Goal: Task Accomplishment & Management: Use online tool/utility

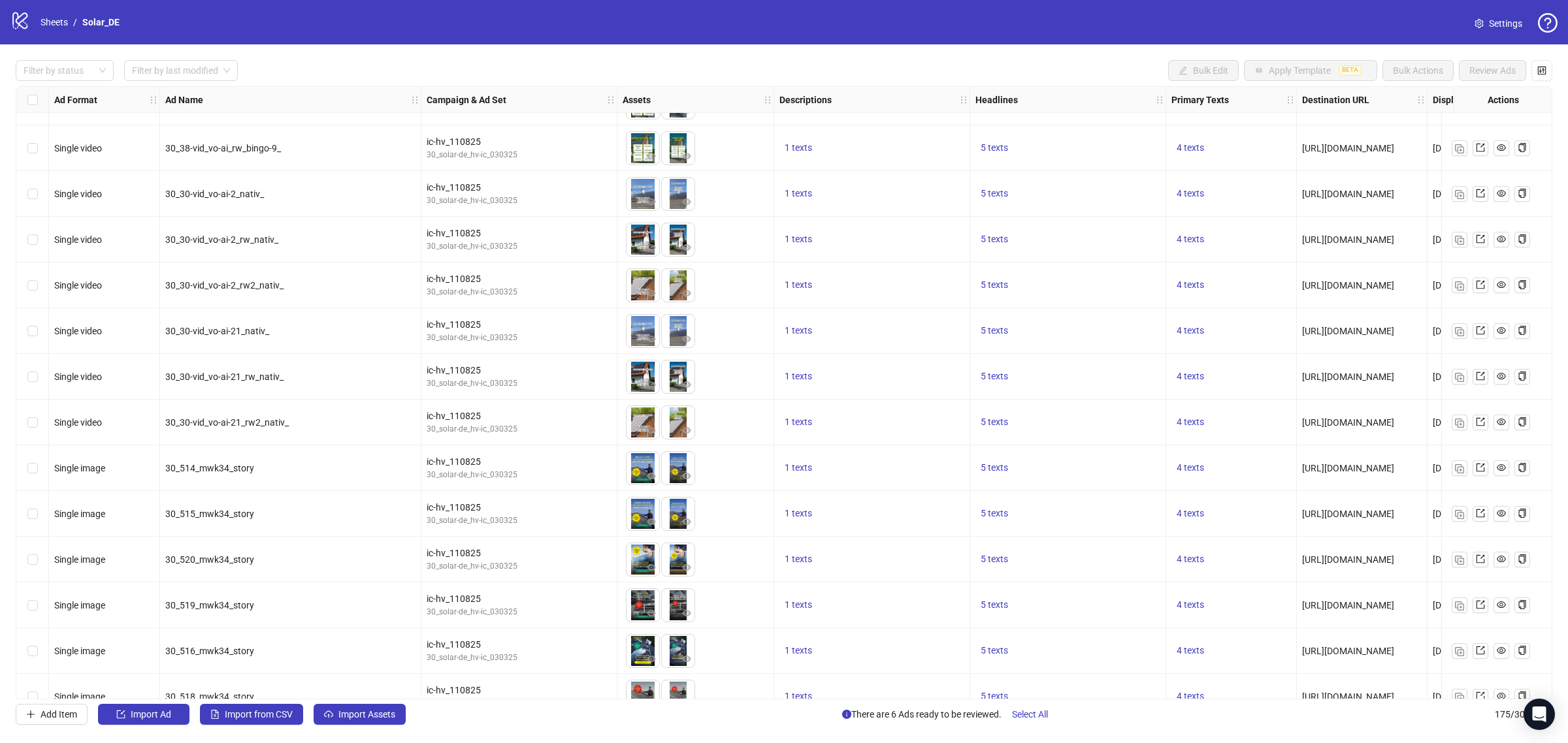
scroll to position [7421, 0]
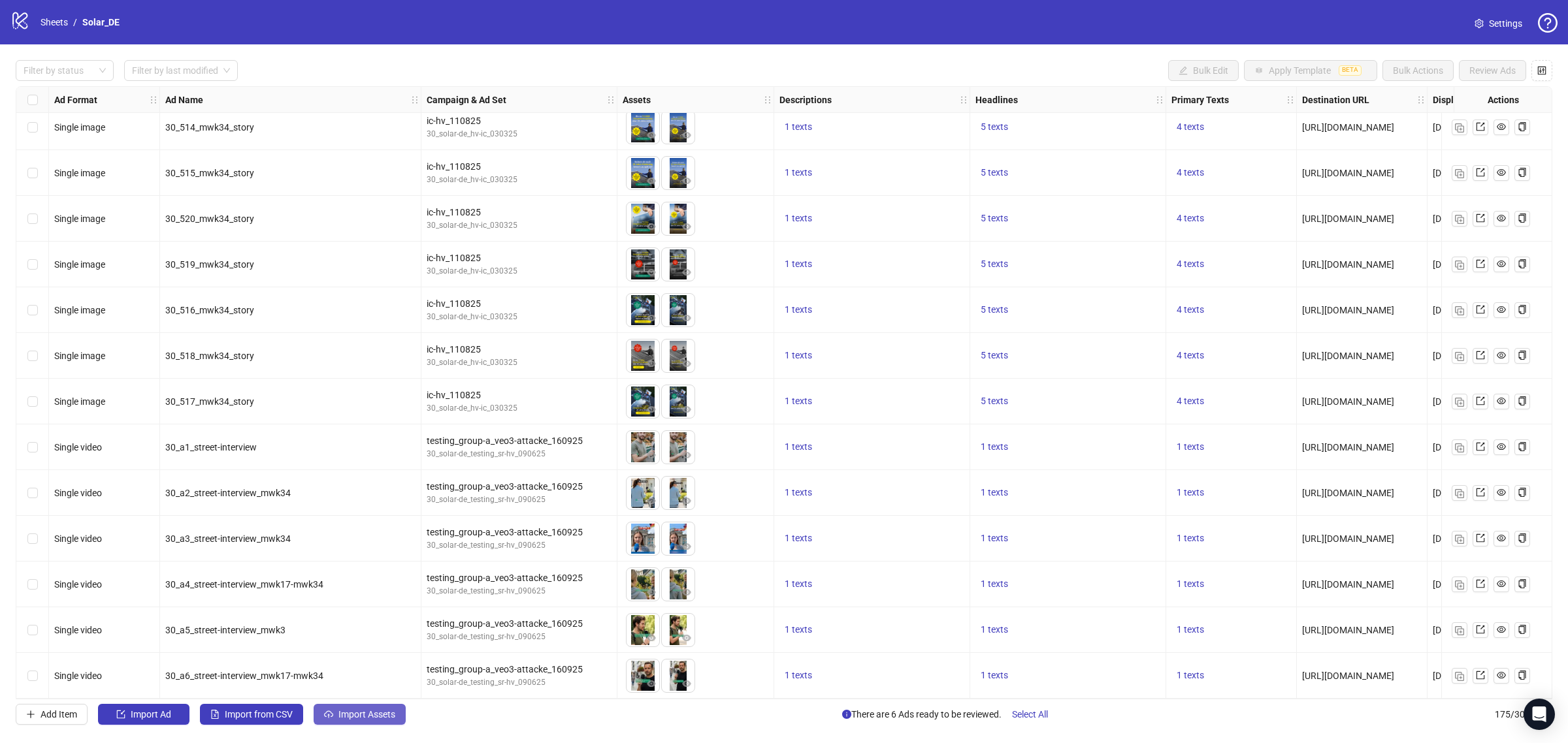
click at [390, 710] on span "Import Assets" at bounding box center [367, 714] width 57 height 10
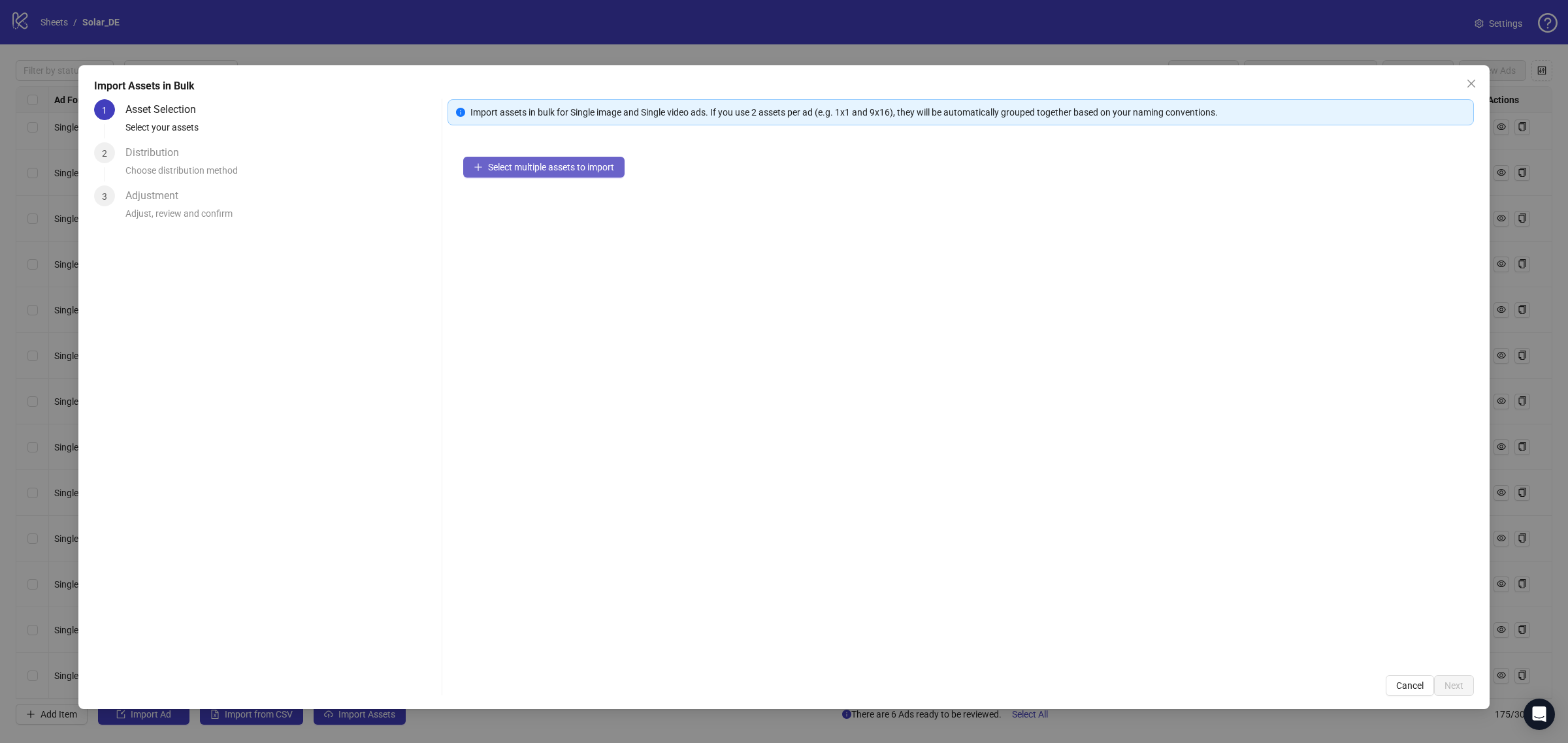
click at [608, 161] on button "Select multiple assets to import" at bounding box center [544, 167] width 162 height 21
click at [1446, 681] on span "Next" at bounding box center [1454, 686] width 19 height 10
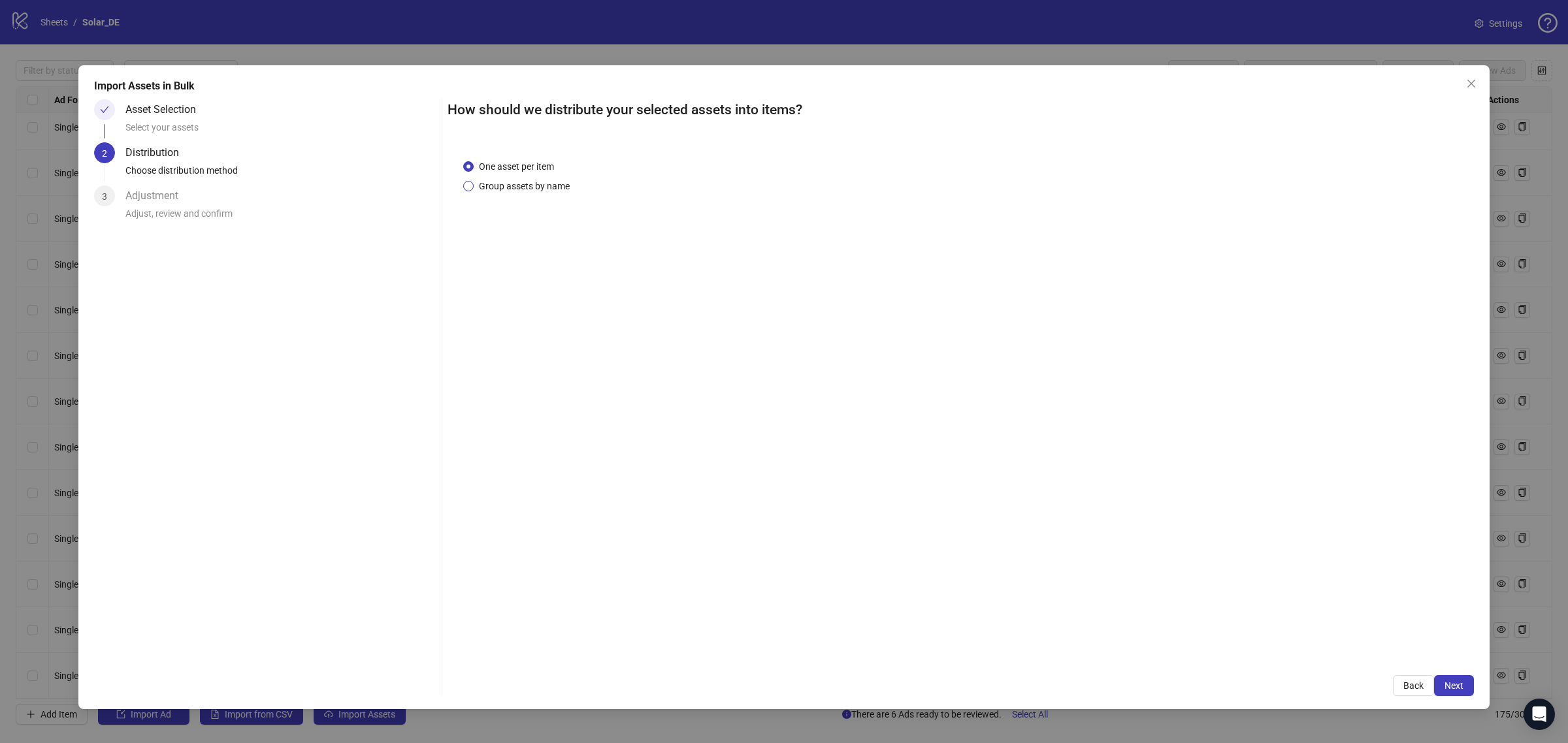
click at [564, 179] on span "Group assets by name" at bounding box center [524, 186] width 101 height 14
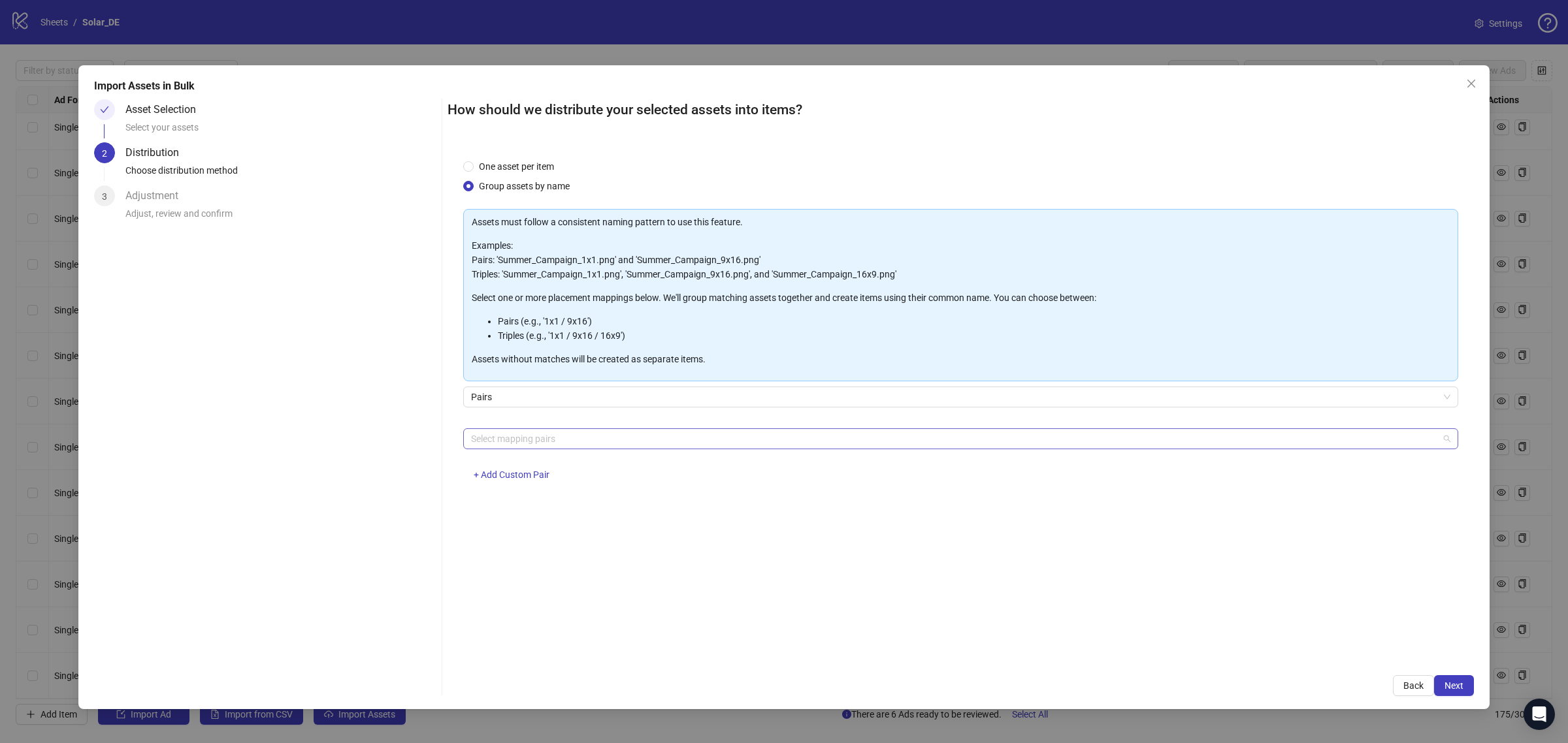
drag, startPoint x: 584, startPoint y: 439, endPoint x: 582, endPoint y: 457, distance: 18.1
click at [584, 439] on div at bounding box center [954, 439] width 976 height 18
click at [579, 485] on div "feed / story" at bounding box center [960, 486] width 974 height 14
click at [1466, 690] on button "Next" at bounding box center [1454, 685] width 40 height 21
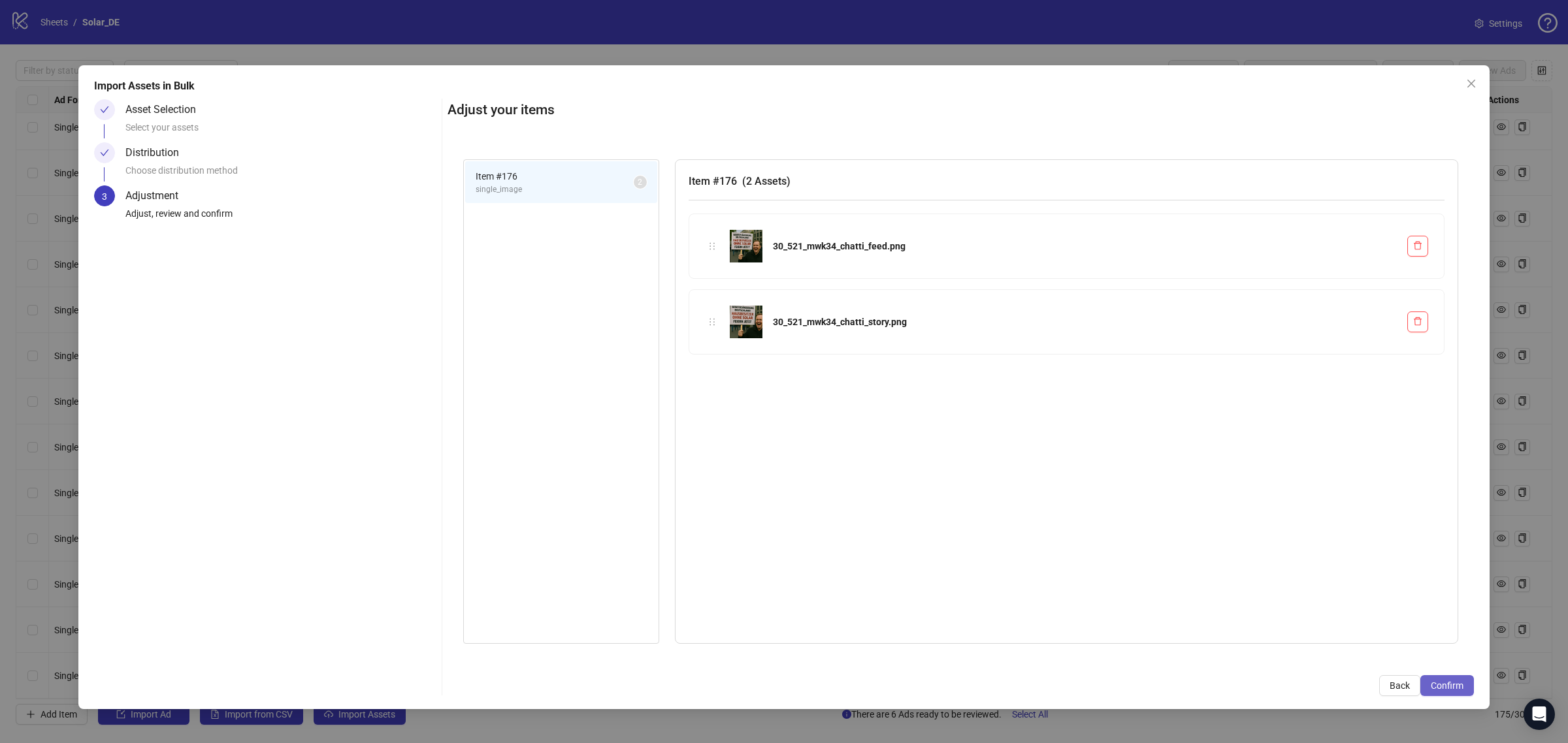
click at [1438, 684] on span "Confirm" at bounding box center [1447, 686] width 32 height 10
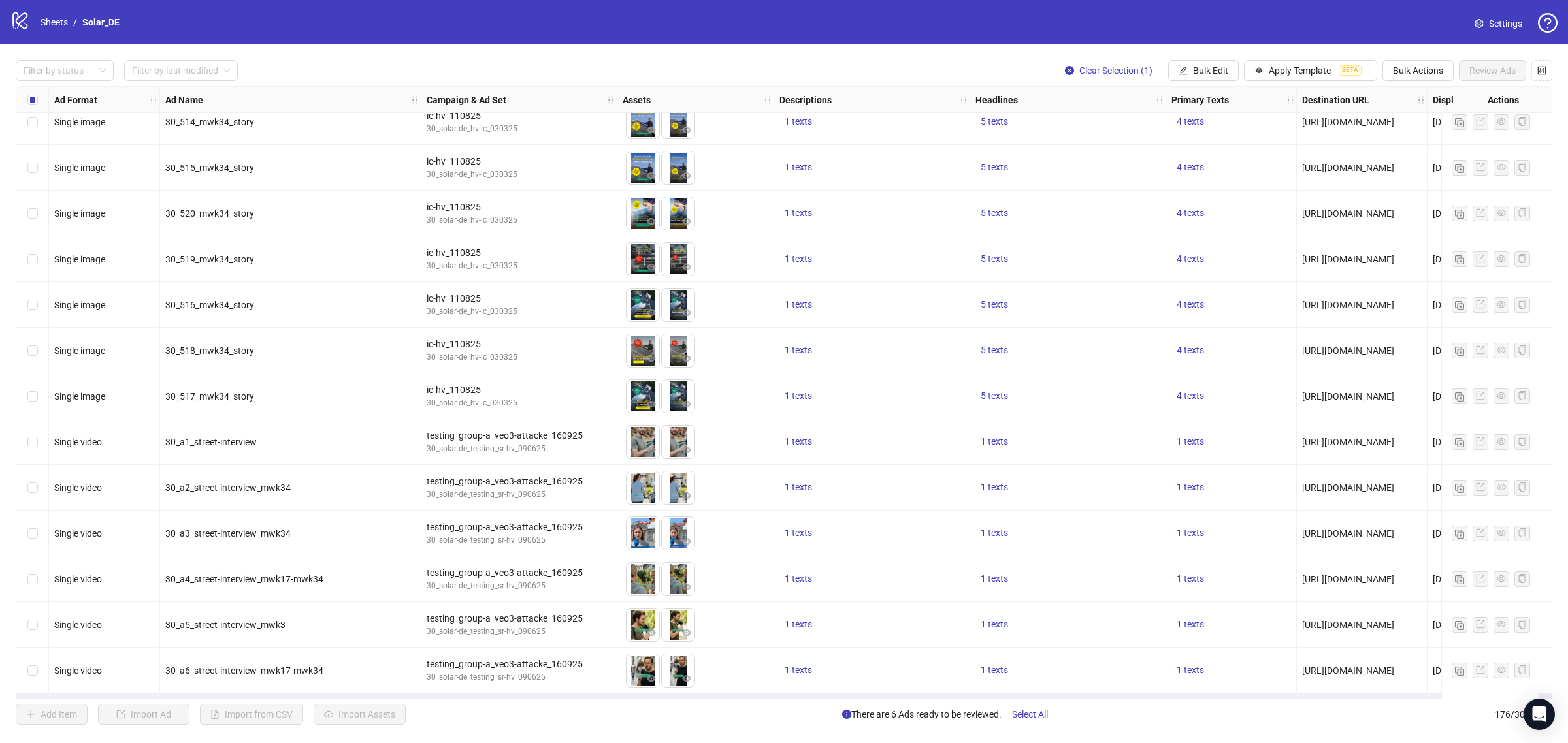
scroll to position [7467, 0]
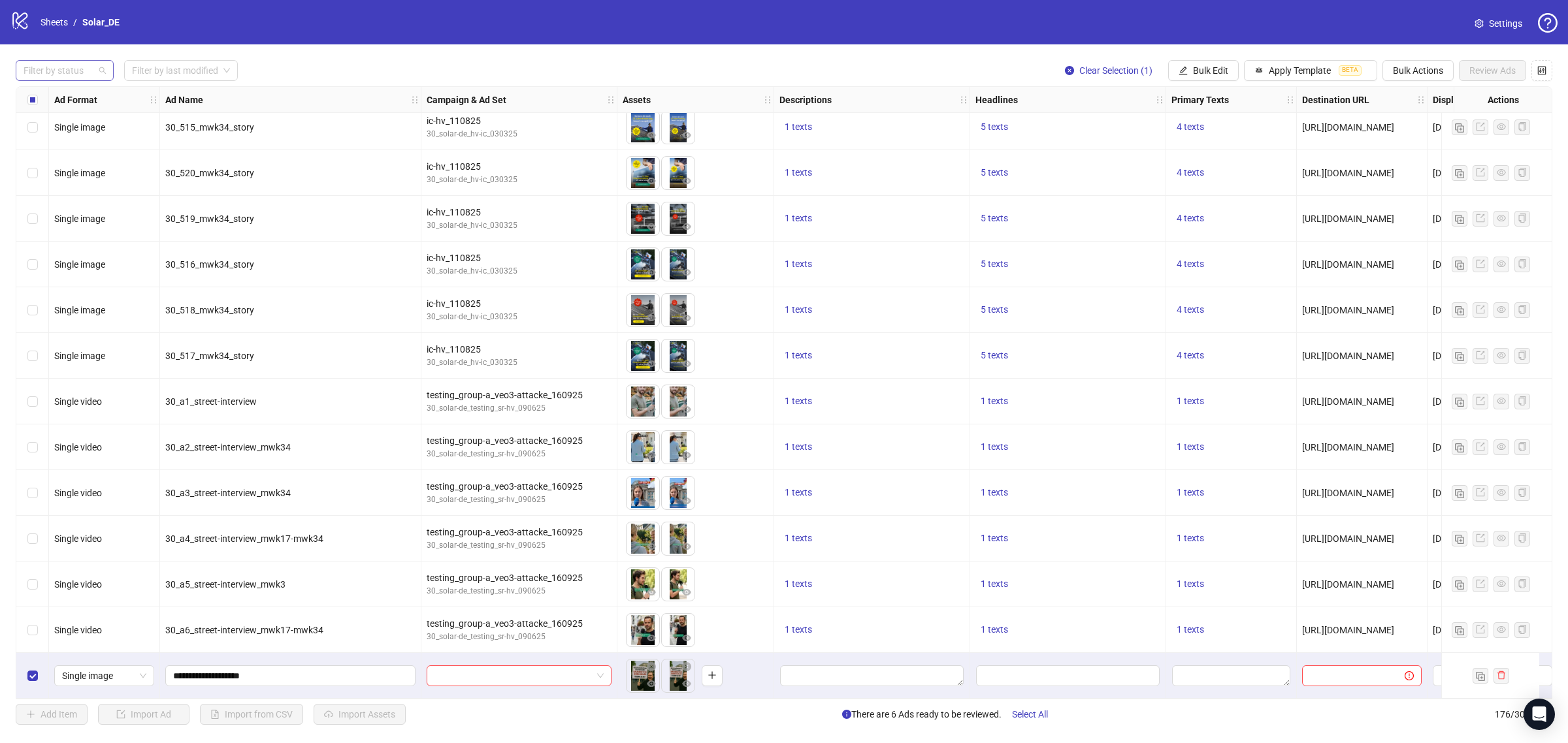
click at [67, 64] on div at bounding box center [58, 70] width 79 height 18
click at [64, 92] on div "Draft" at bounding box center [64, 97] width 77 height 14
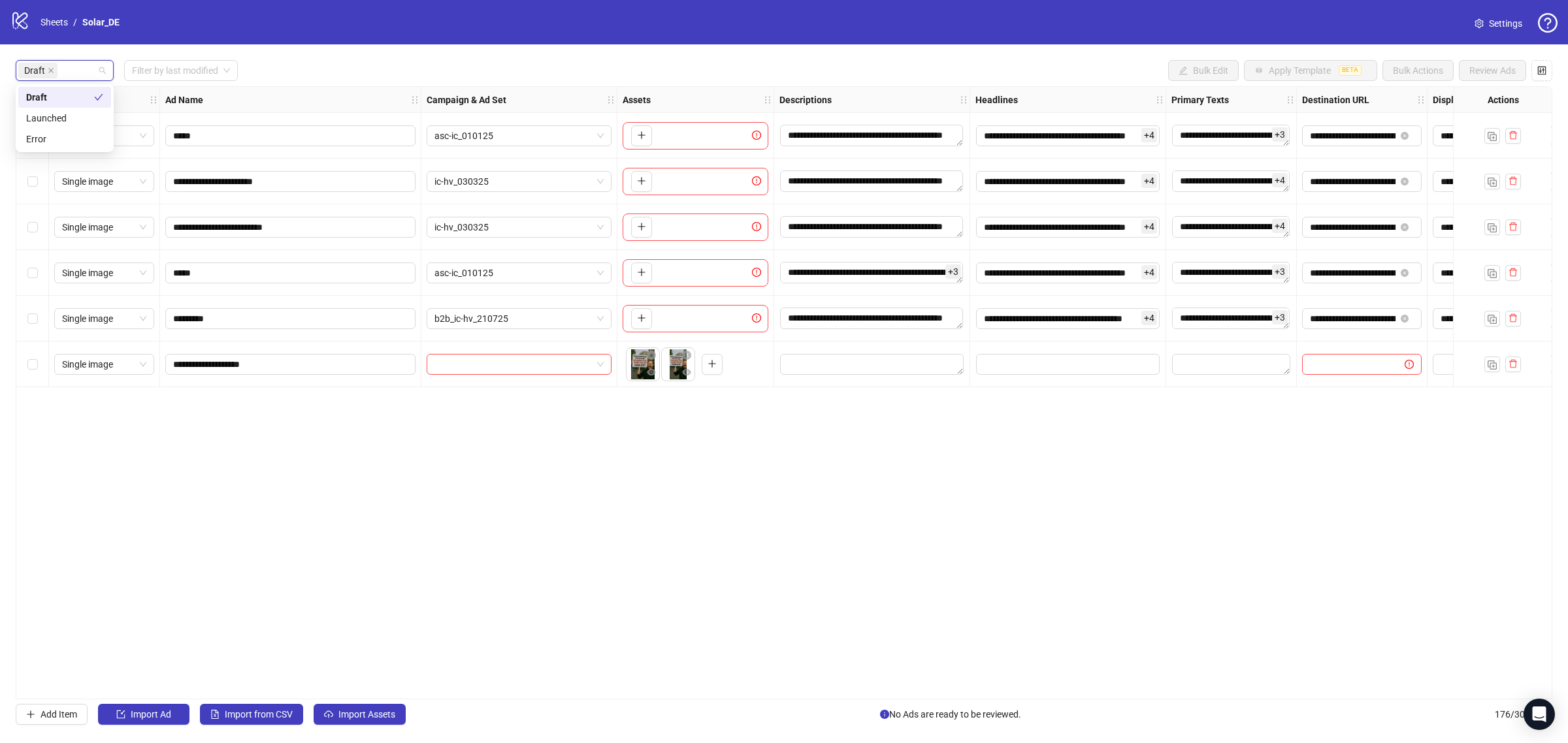
scroll to position [0, 0]
click at [298, 364] on input "**********" at bounding box center [289, 364] width 232 height 14
type input "**********"
click at [425, 420] on div "**********" at bounding box center [784, 393] width 1537 height 613
click at [1323, 135] on input "**********" at bounding box center [1353, 136] width 86 height 14
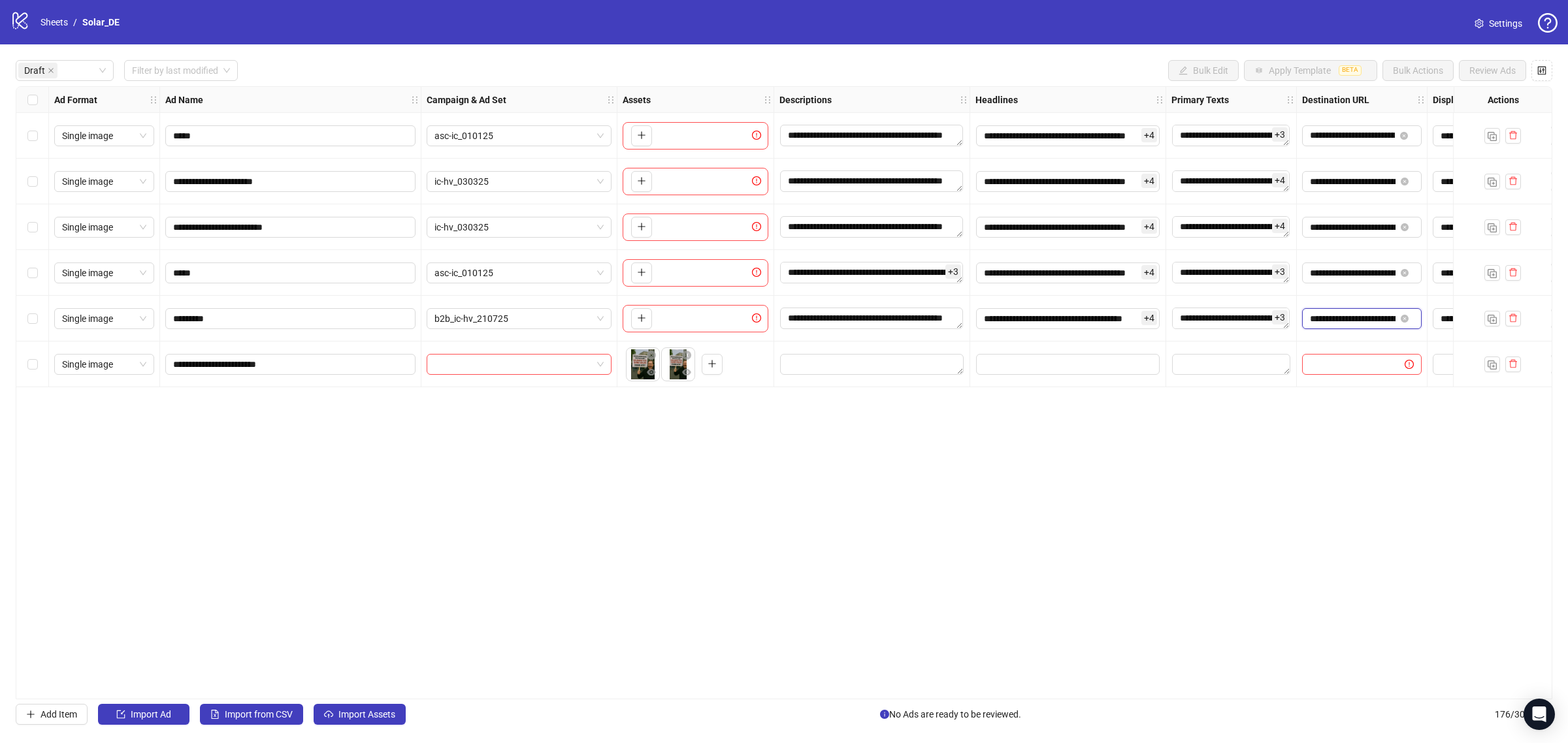
click at [1382, 317] on input "**********" at bounding box center [1353, 319] width 86 height 14
click at [1374, 276] on input "**********" at bounding box center [1353, 273] width 86 height 14
click at [1373, 230] on input "**********" at bounding box center [1353, 227] width 86 height 14
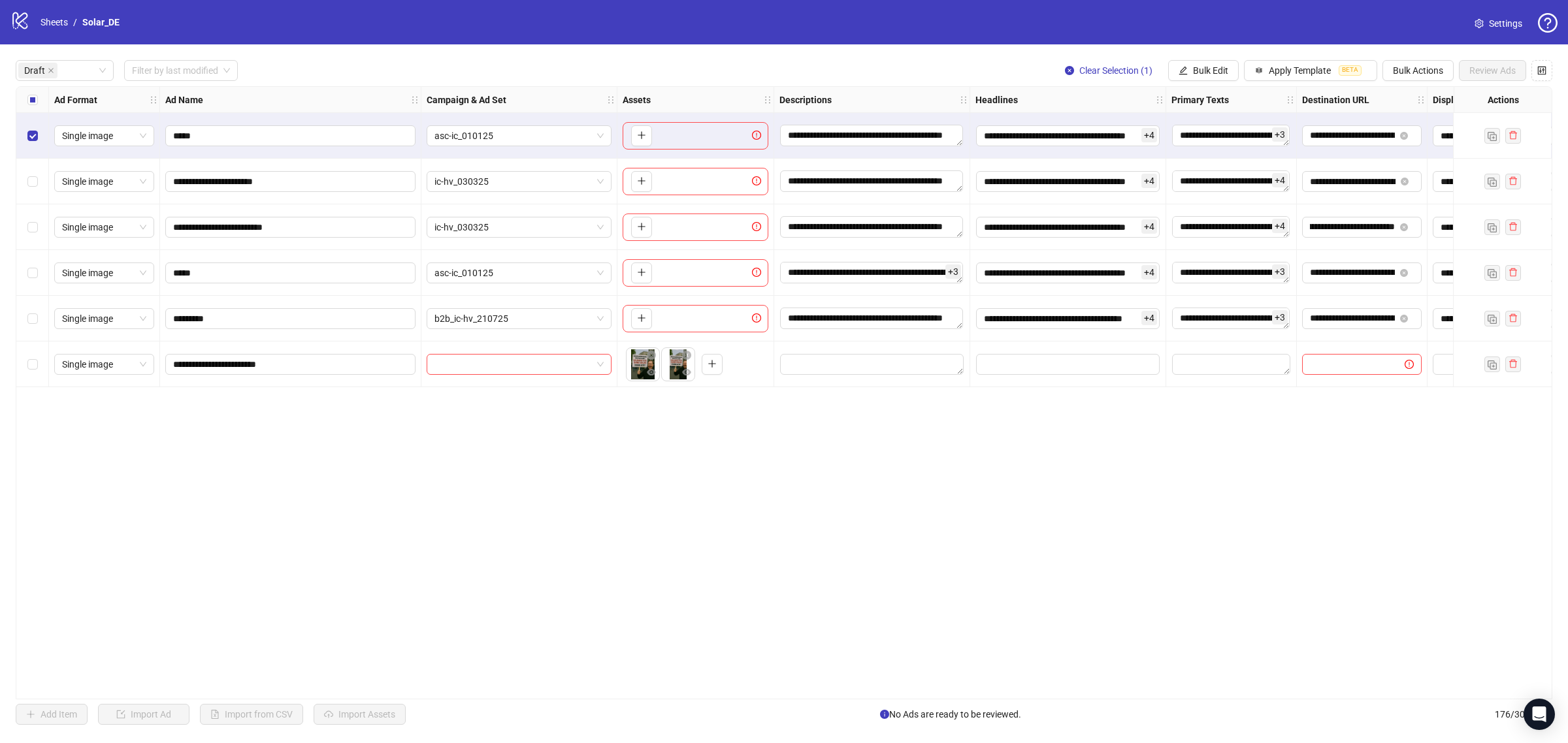
scroll to position [0, 0]
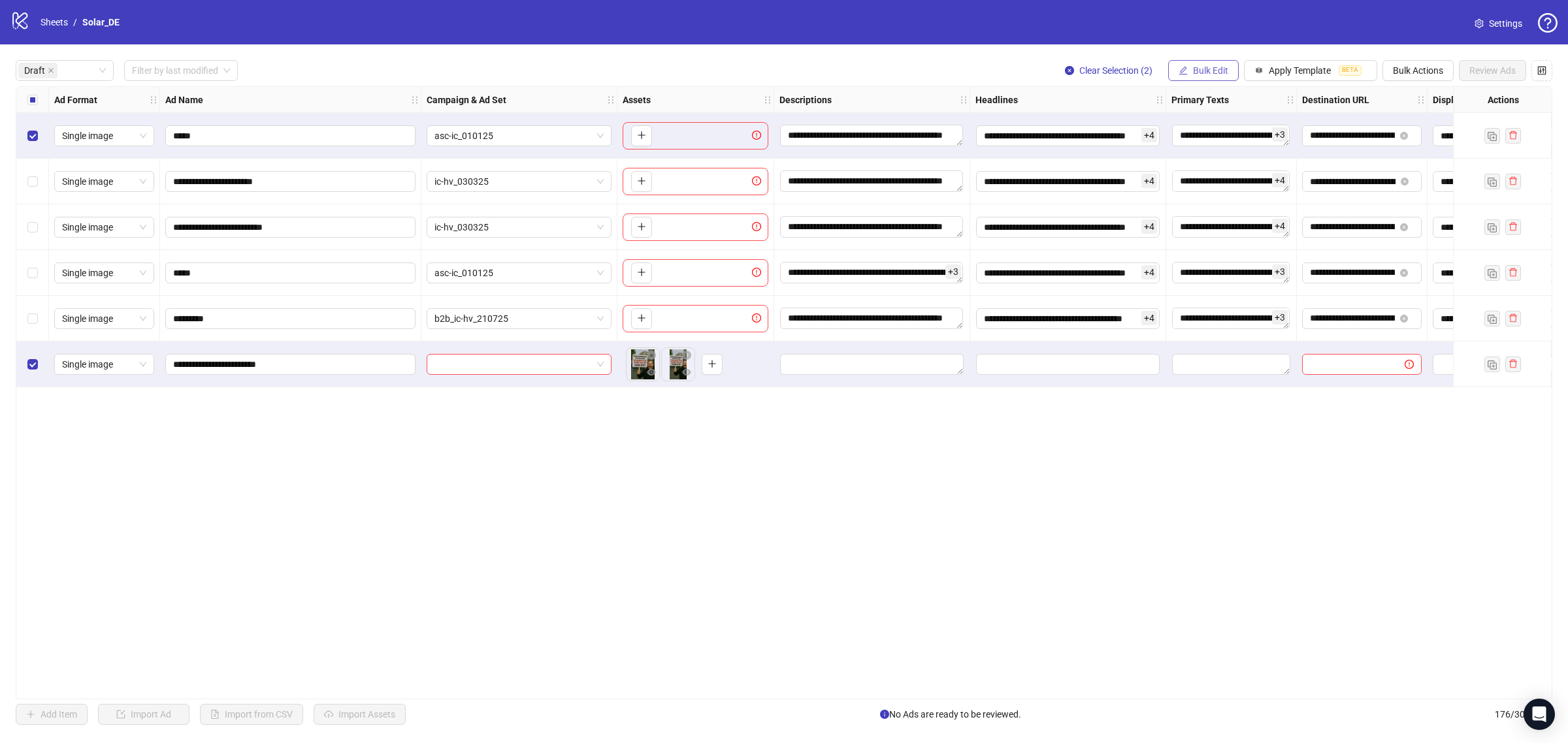
click at [1202, 66] on span "Bulk Edit" at bounding box center [1210, 71] width 35 height 10
click at [1230, 158] on span "Descriptions" at bounding box center [1214, 160] width 78 height 14
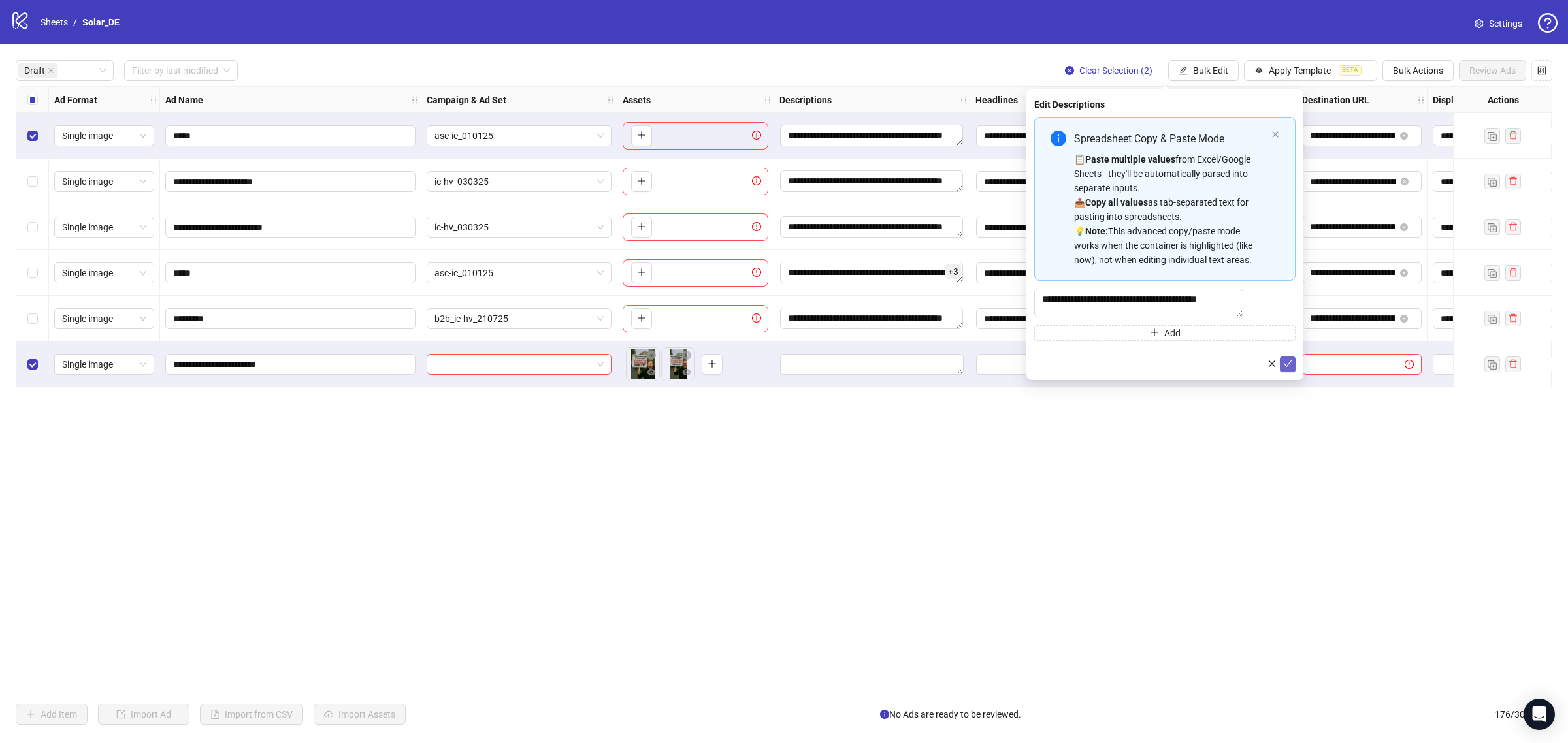
click at [1286, 369] on icon "check" at bounding box center [1287, 364] width 9 height 9
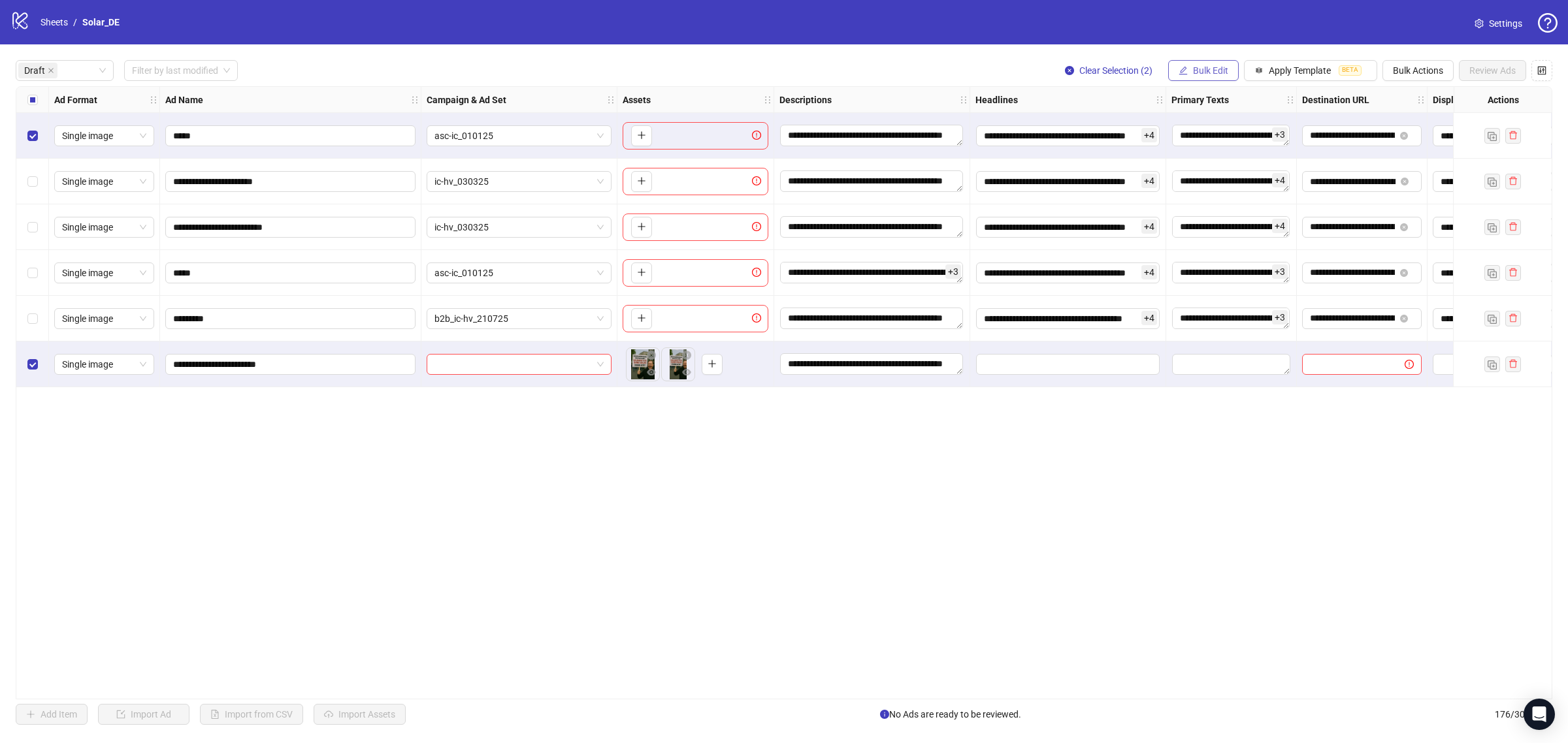
click at [1206, 75] on span "Bulk Edit" at bounding box center [1210, 71] width 35 height 10
click at [1242, 180] on span "Headlines" at bounding box center [1214, 181] width 78 height 14
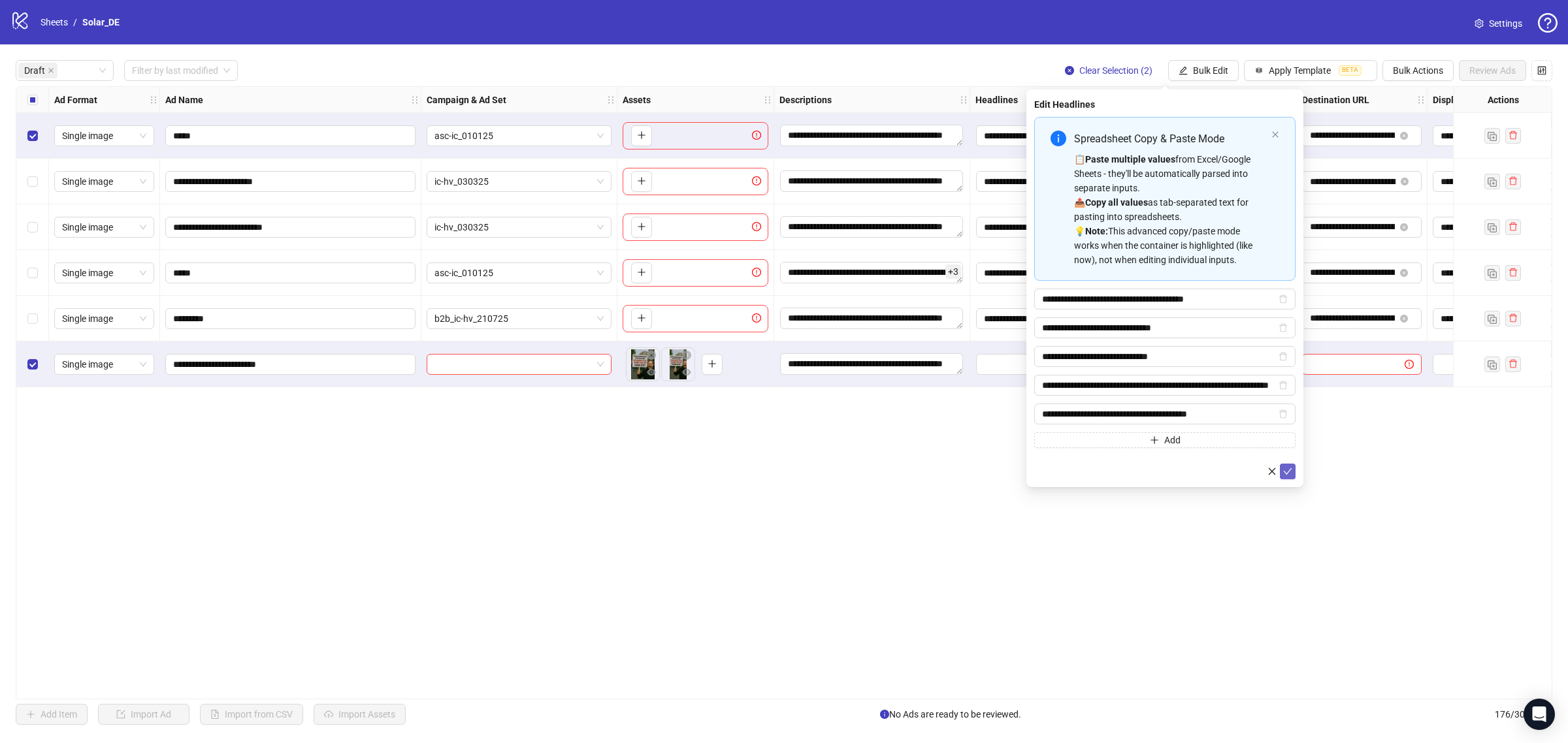
click at [1284, 475] on icon "check" at bounding box center [1287, 471] width 9 height 9
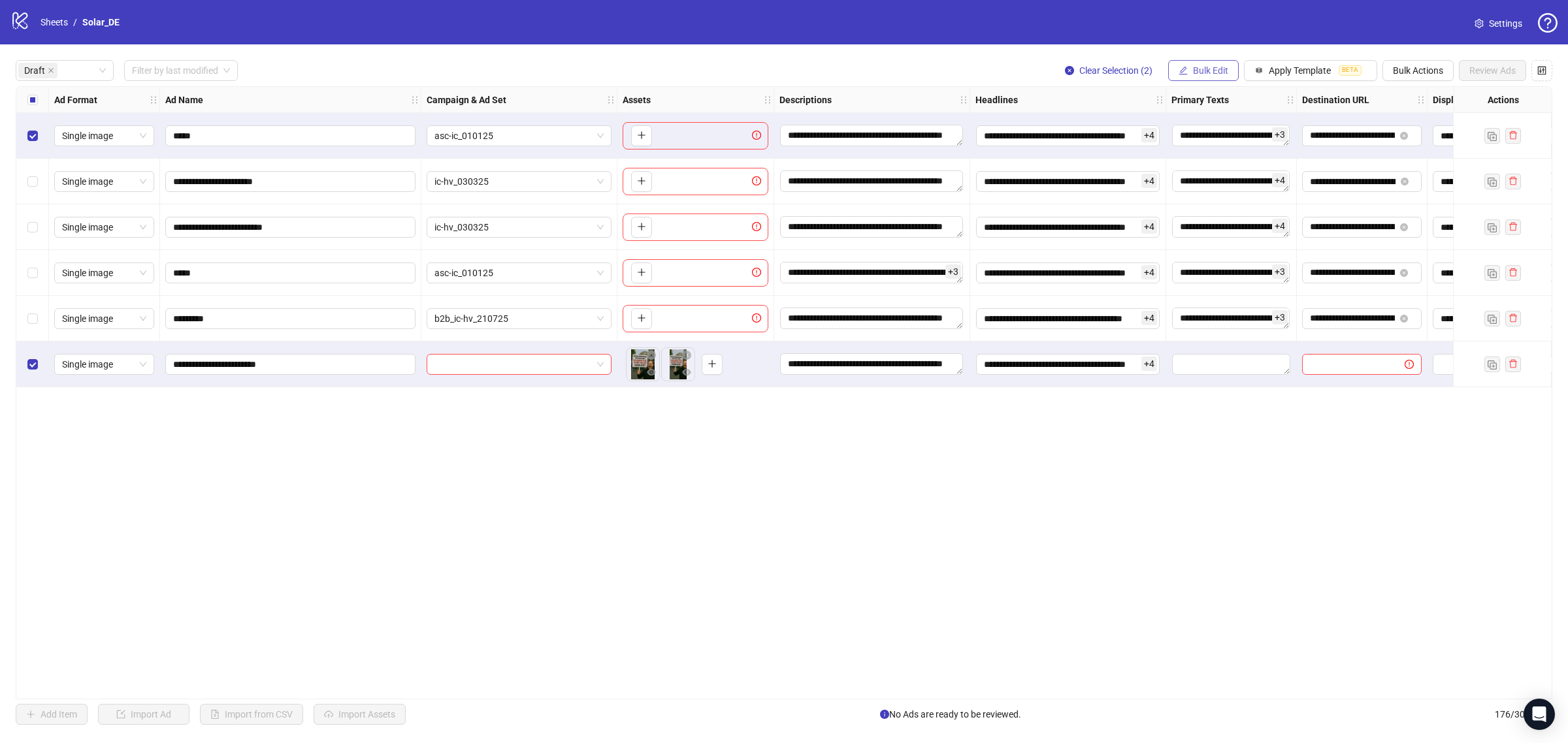
click at [1217, 74] on span "Bulk Edit" at bounding box center [1210, 71] width 35 height 10
click at [1235, 199] on span "Primary Texts" at bounding box center [1214, 202] width 78 height 14
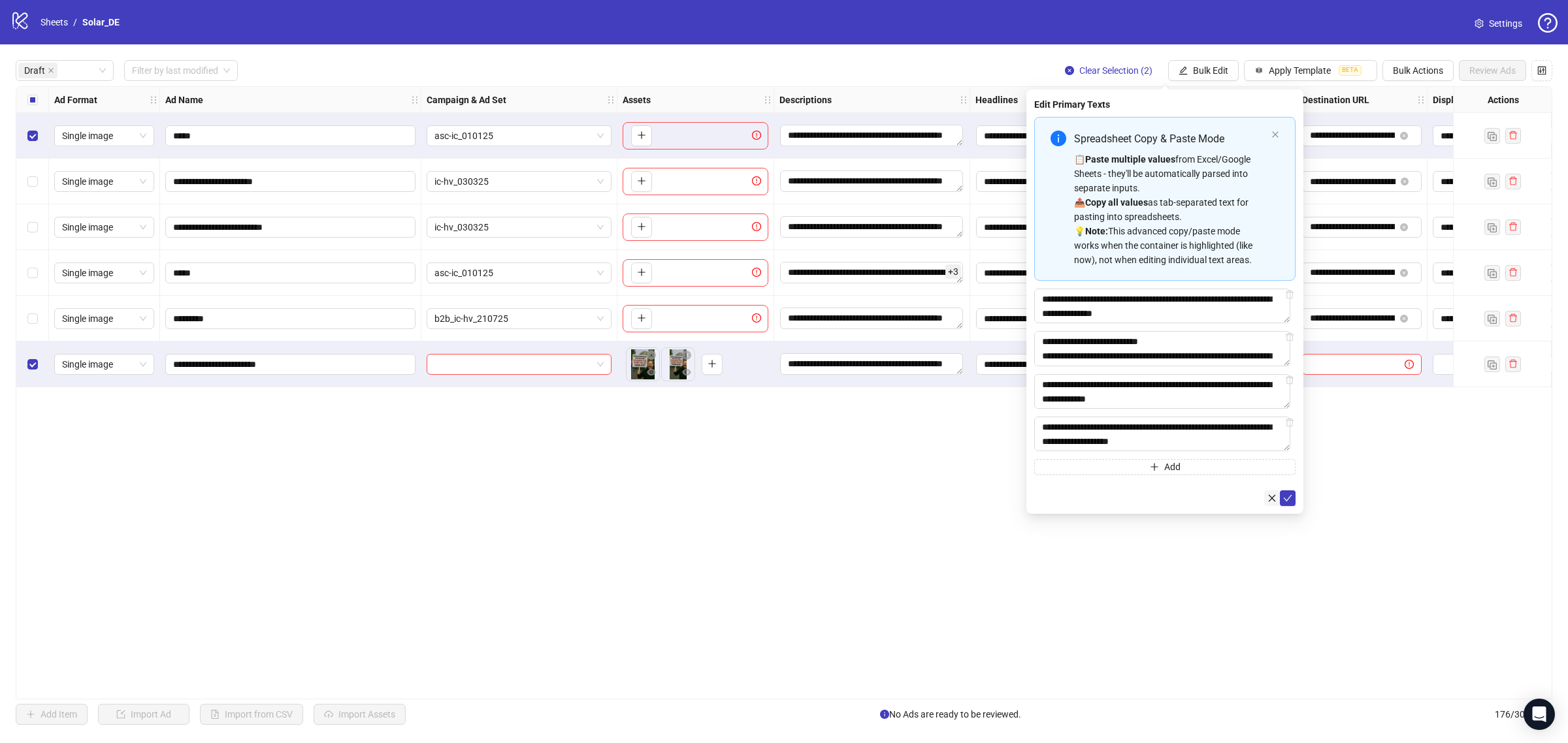
click at [1279, 501] on button "button" at bounding box center [1272, 498] width 16 height 16
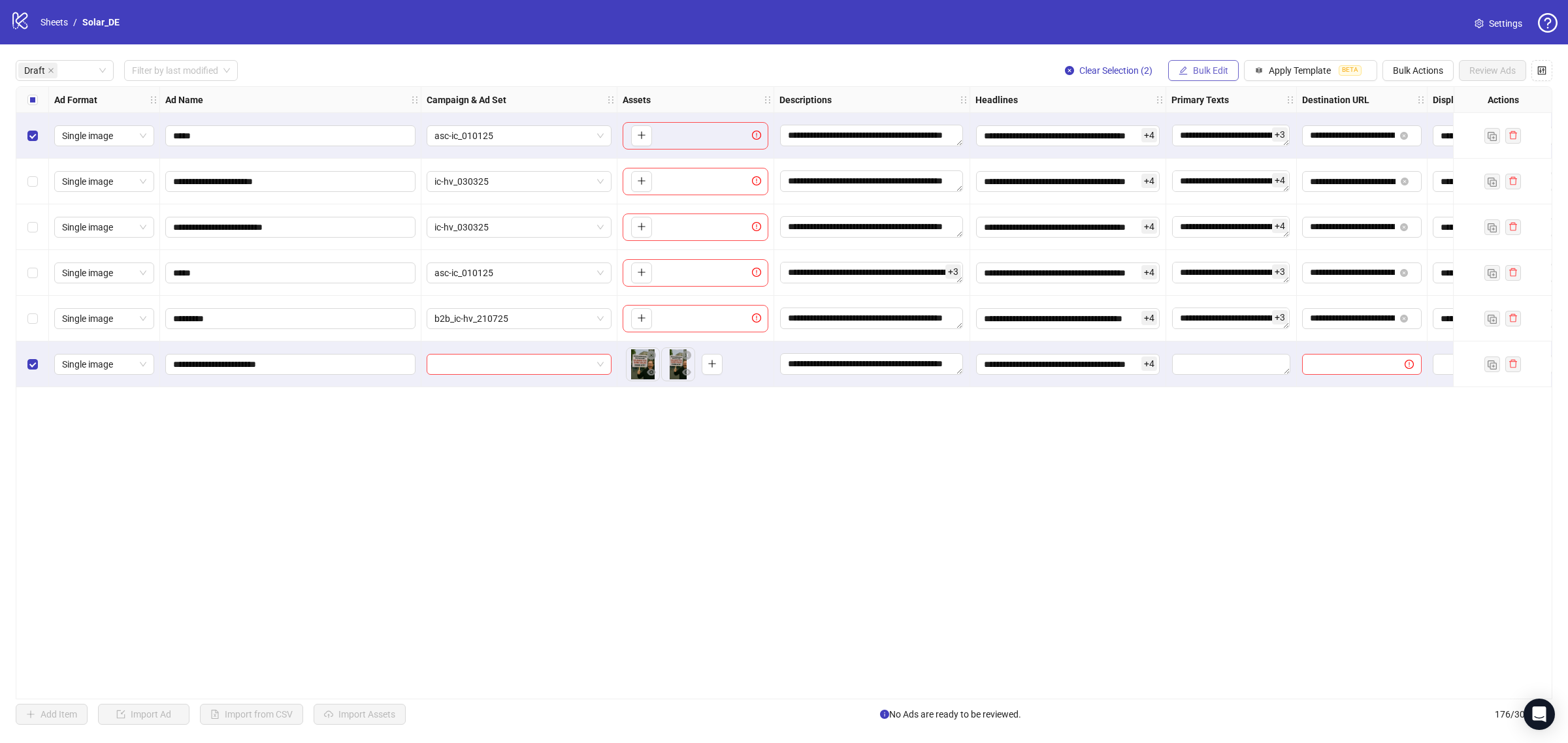
click at [1209, 73] on span "Bulk Edit" at bounding box center [1210, 71] width 35 height 10
click at [1230, 195] on span "Primary Texts" at bounding box center [1214, 202] width 78 height 14
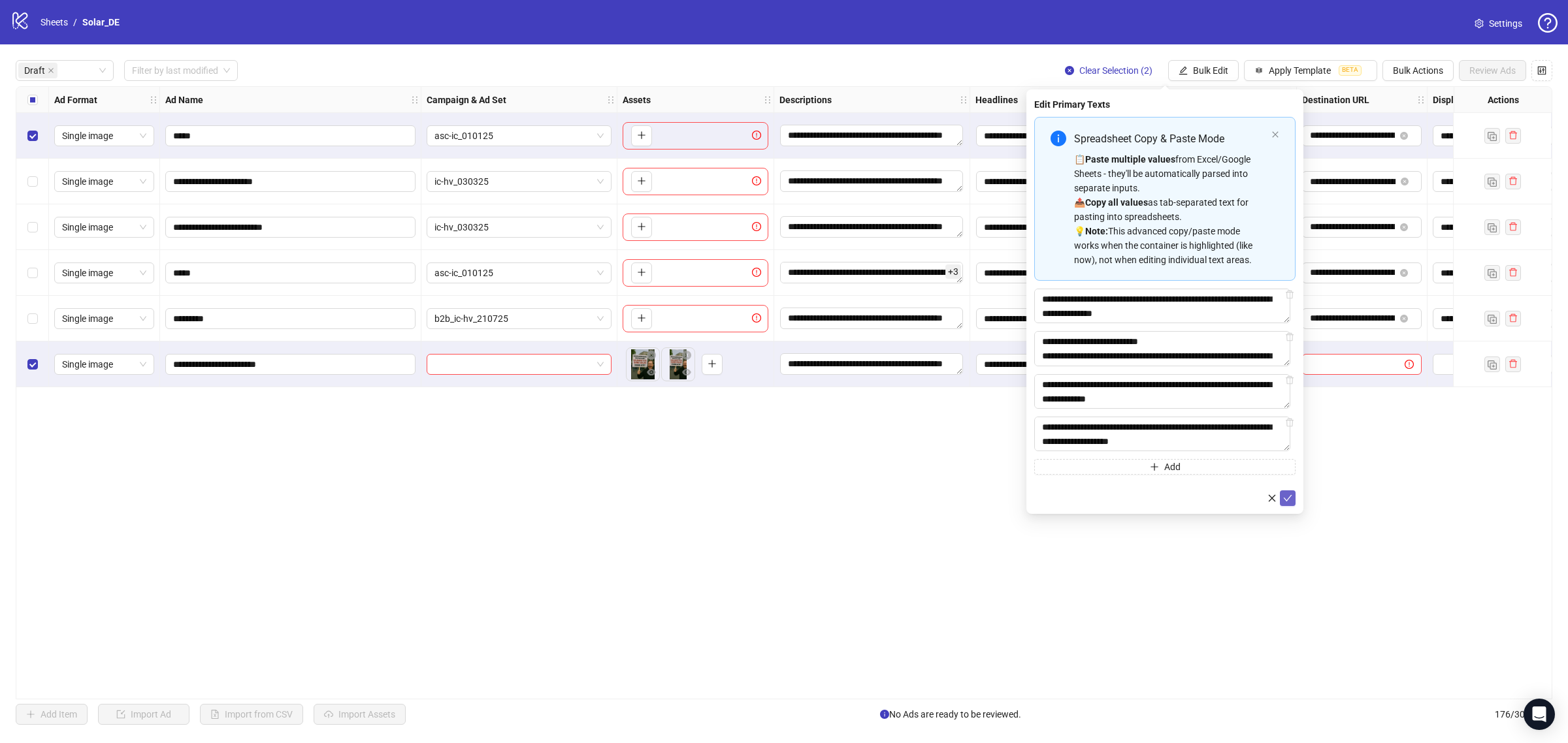
click at [1289, 498] on icon "check" at bounding box center [1287, 498] width 9 height 9
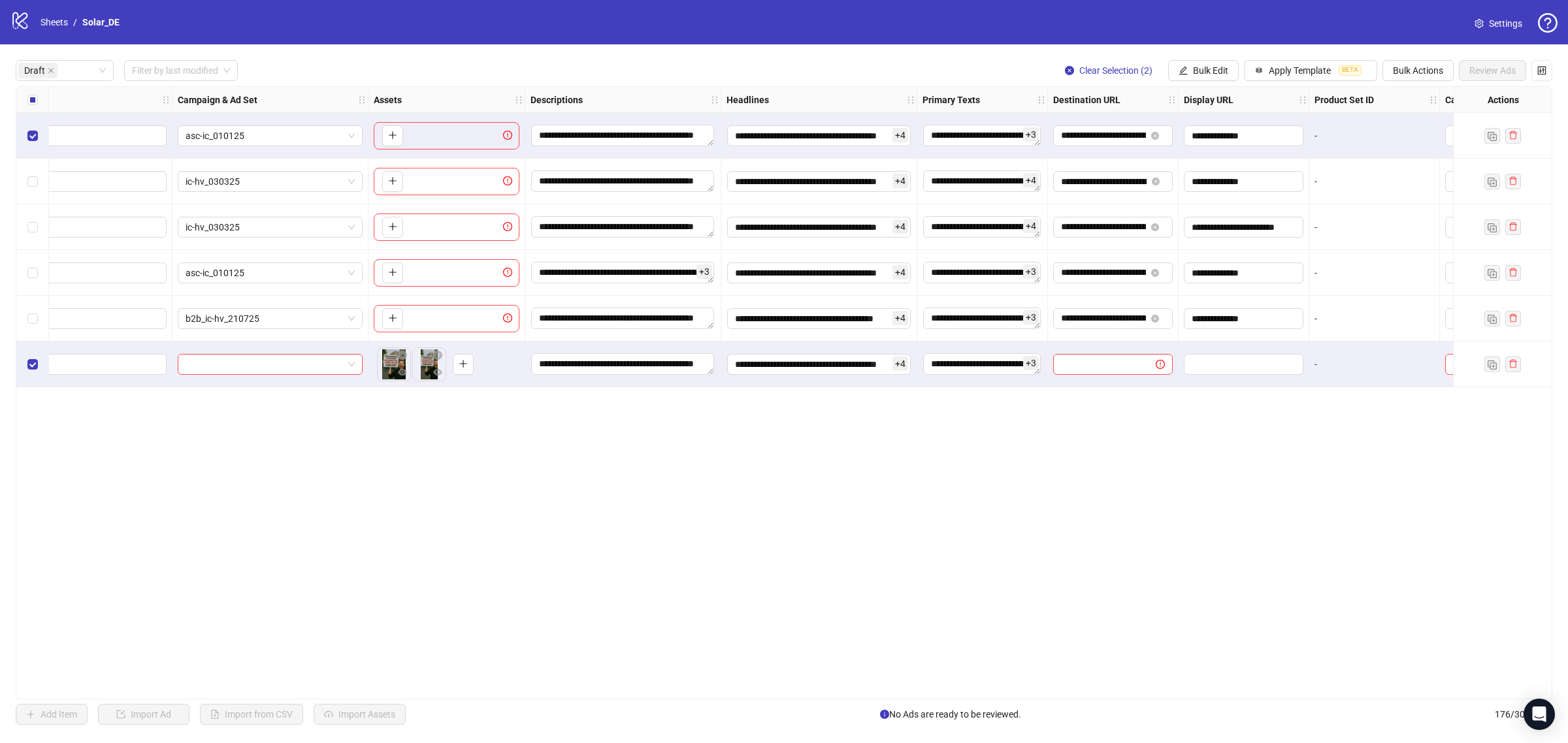
scroll to position [0, 250]
click at [1191, 76] on button "Bulk Edit" at bounding box center [1204, 70] width 71 height 21
click at [1227, 219] on span "Destination URL" at bounding box center [1214, 223] width 78 height 14
click at [1286, 162] on icon "check" at bounding box center [1287, 161] width 9 height 9
click at [1209, 70] on span "Bulk Edit" at bounding box center [1210, 71] width 35 height 10
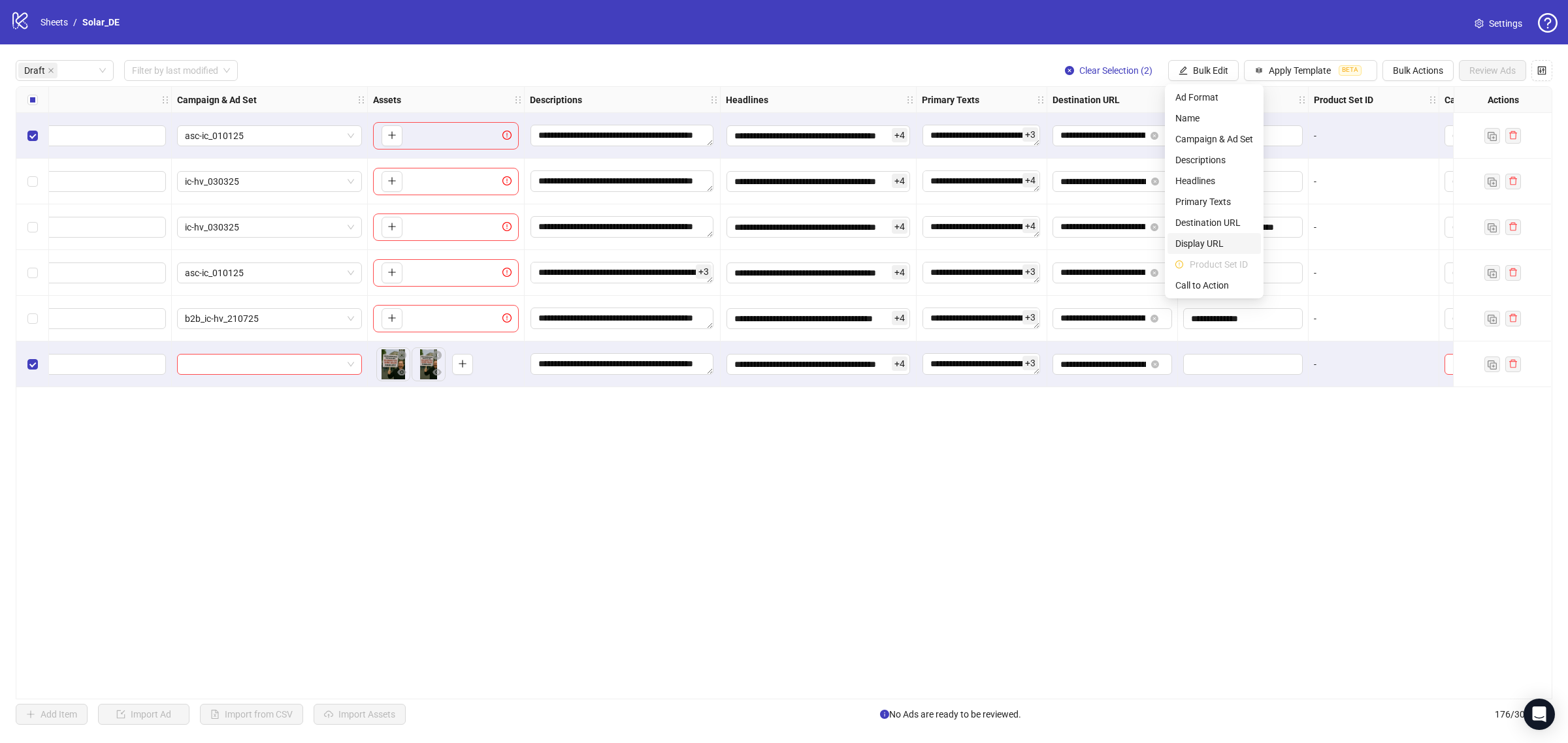
click at [1241, 239] on span "Display URL" at bounding box center [1214, 244] width 78 height 14
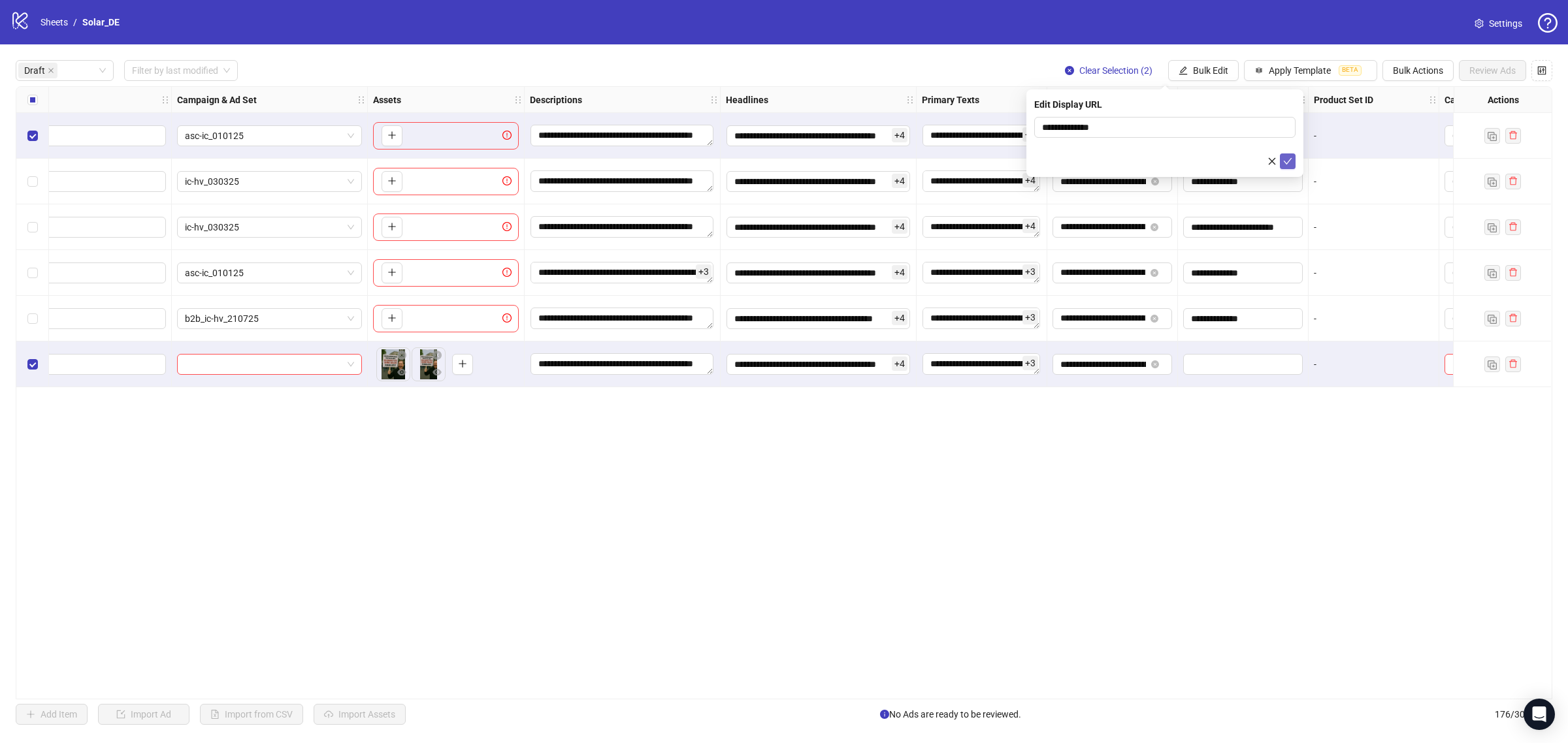
click at [1286, 167] on span "submit" at bounding box center [1287, 161] width 9 height 10
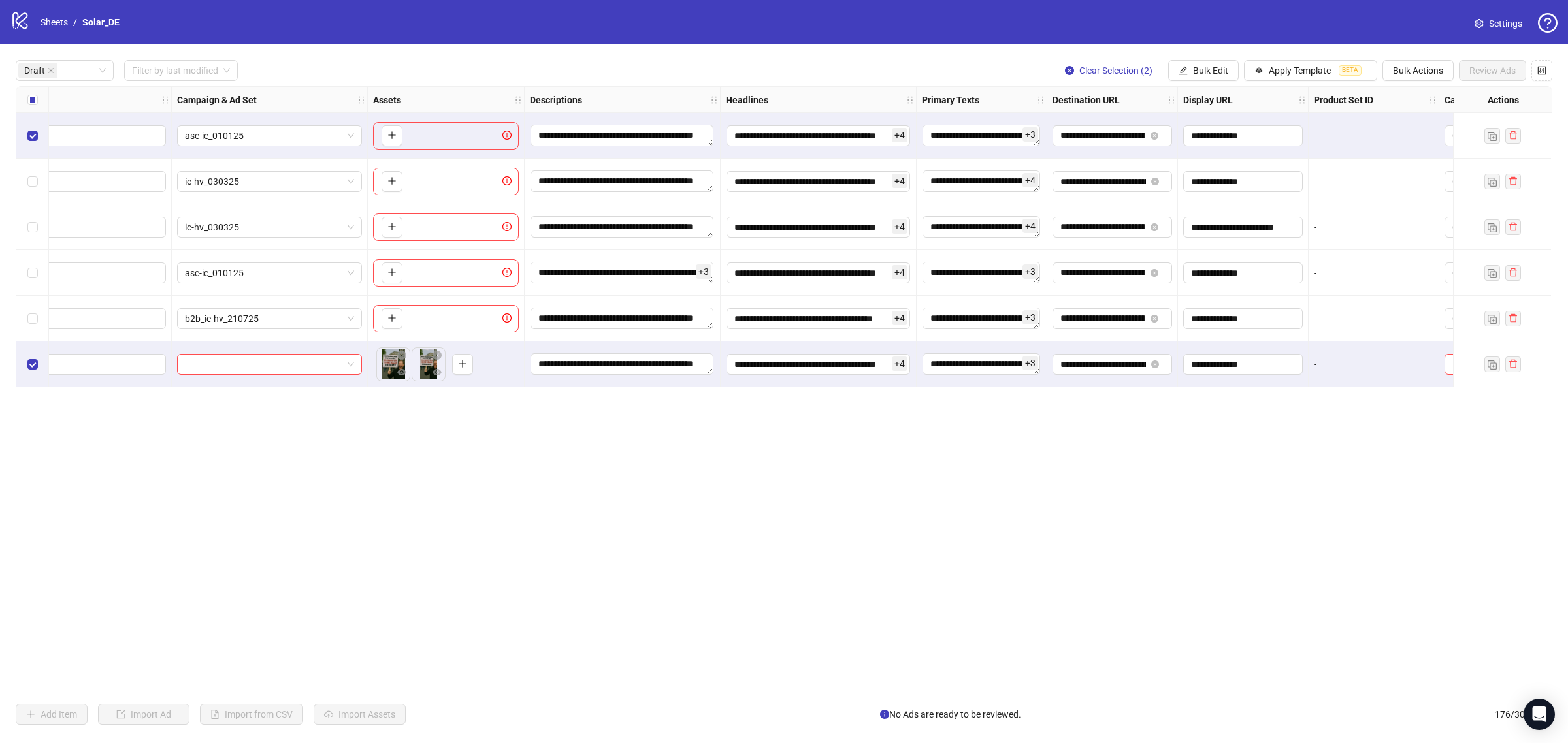
scroll to position [0, 340]
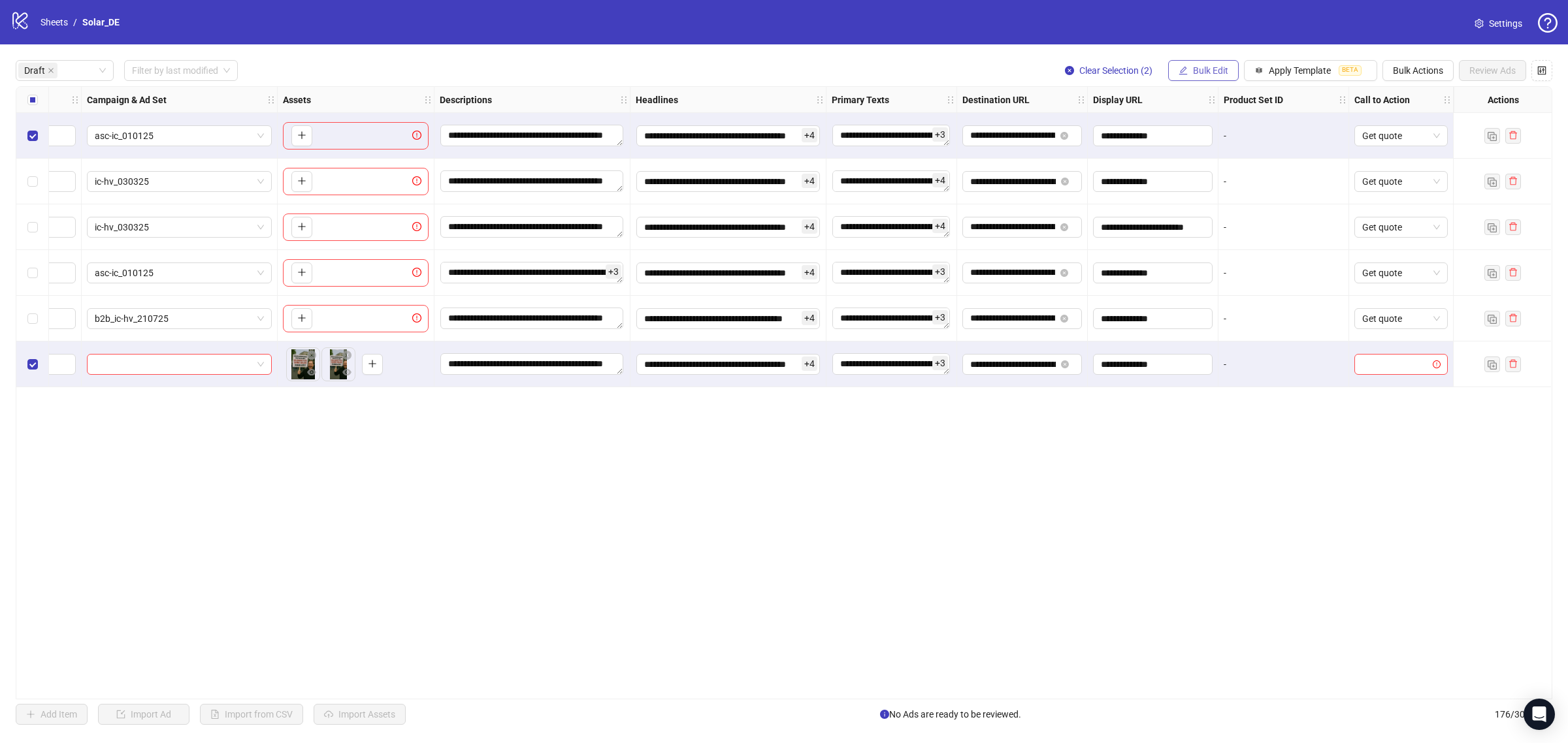
click at [1227, 66] on button "Bulk Edit" at bounding box center [1204, 70] width 71 height 21
click at [1229, 275] on li "Call to Action" at bounding box center [1214, 285] width 93 height 21
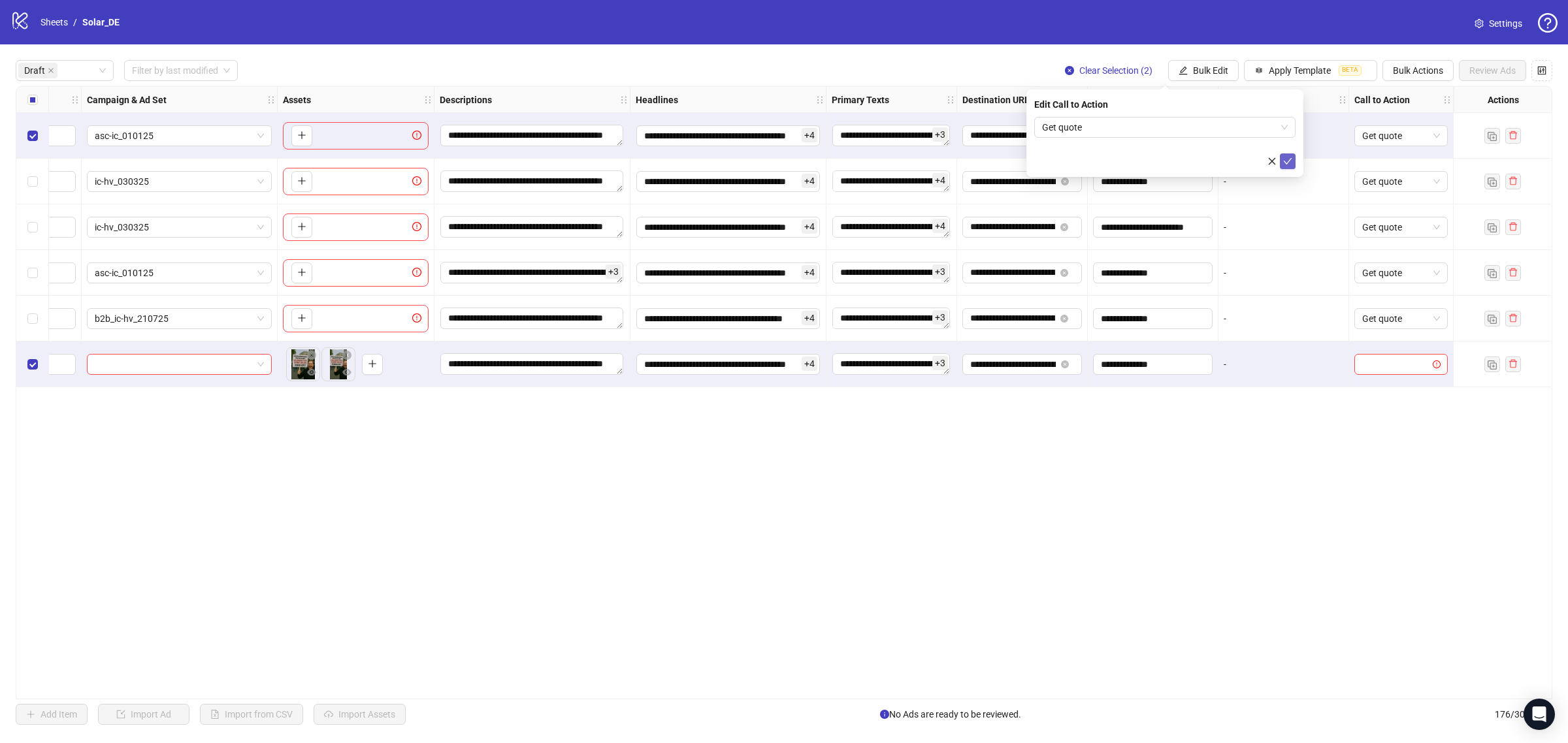
click at [1283, 157] on icon "check" at bounding box center [1287, 161] width 9 height 9
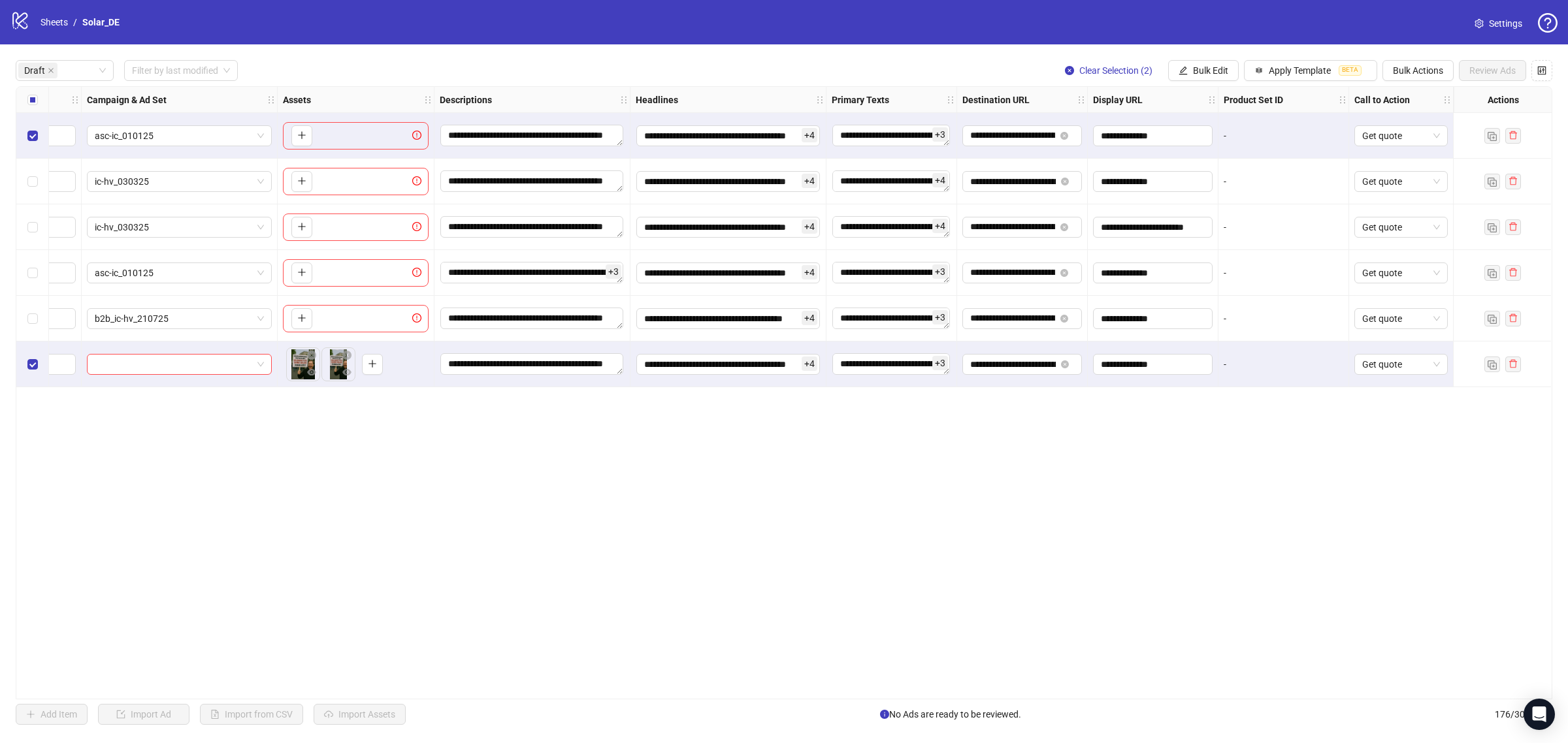
scroll to position [0, 0]
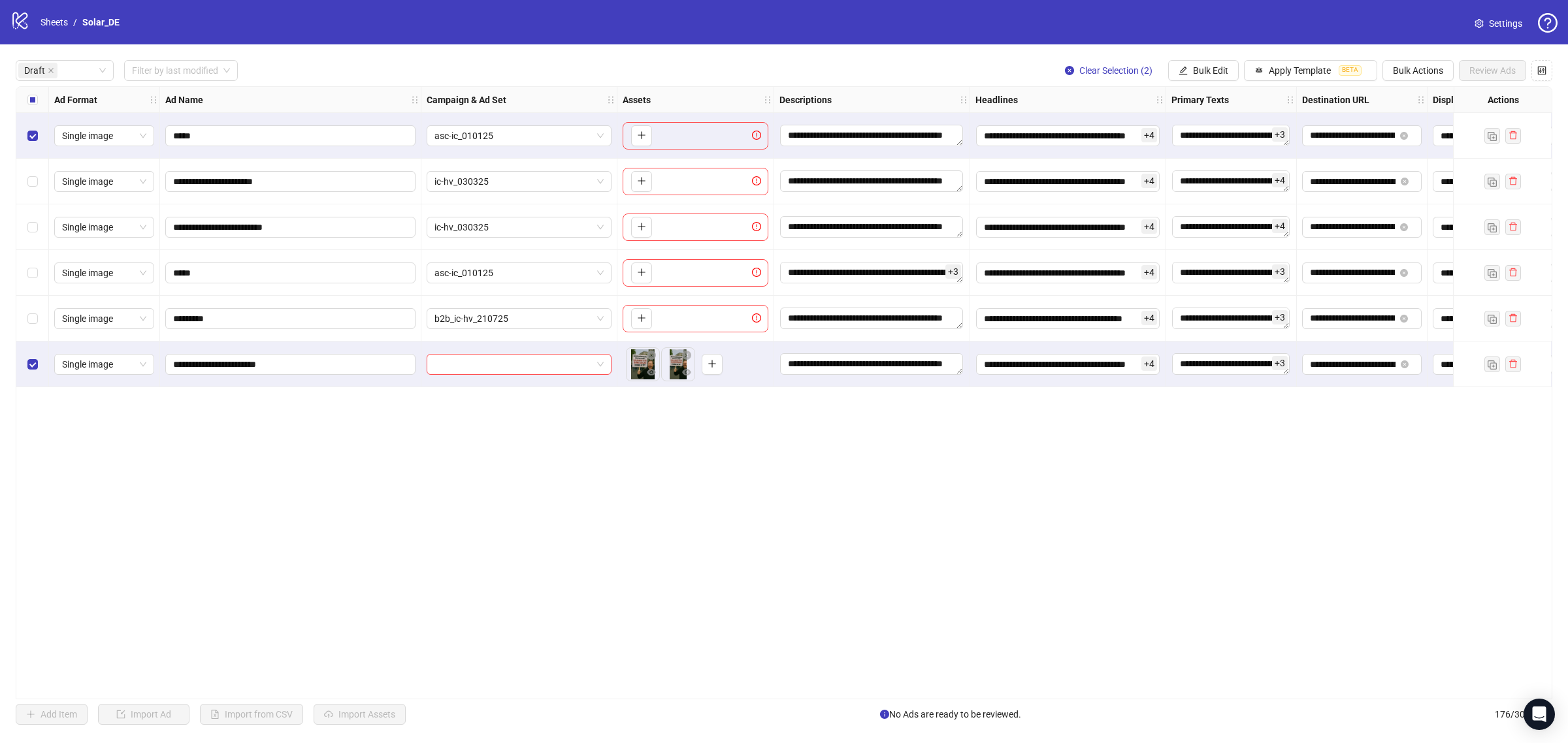
click at [39, 138] on div "Select row 1" at bounding box center [32, 136] width 32 height 45
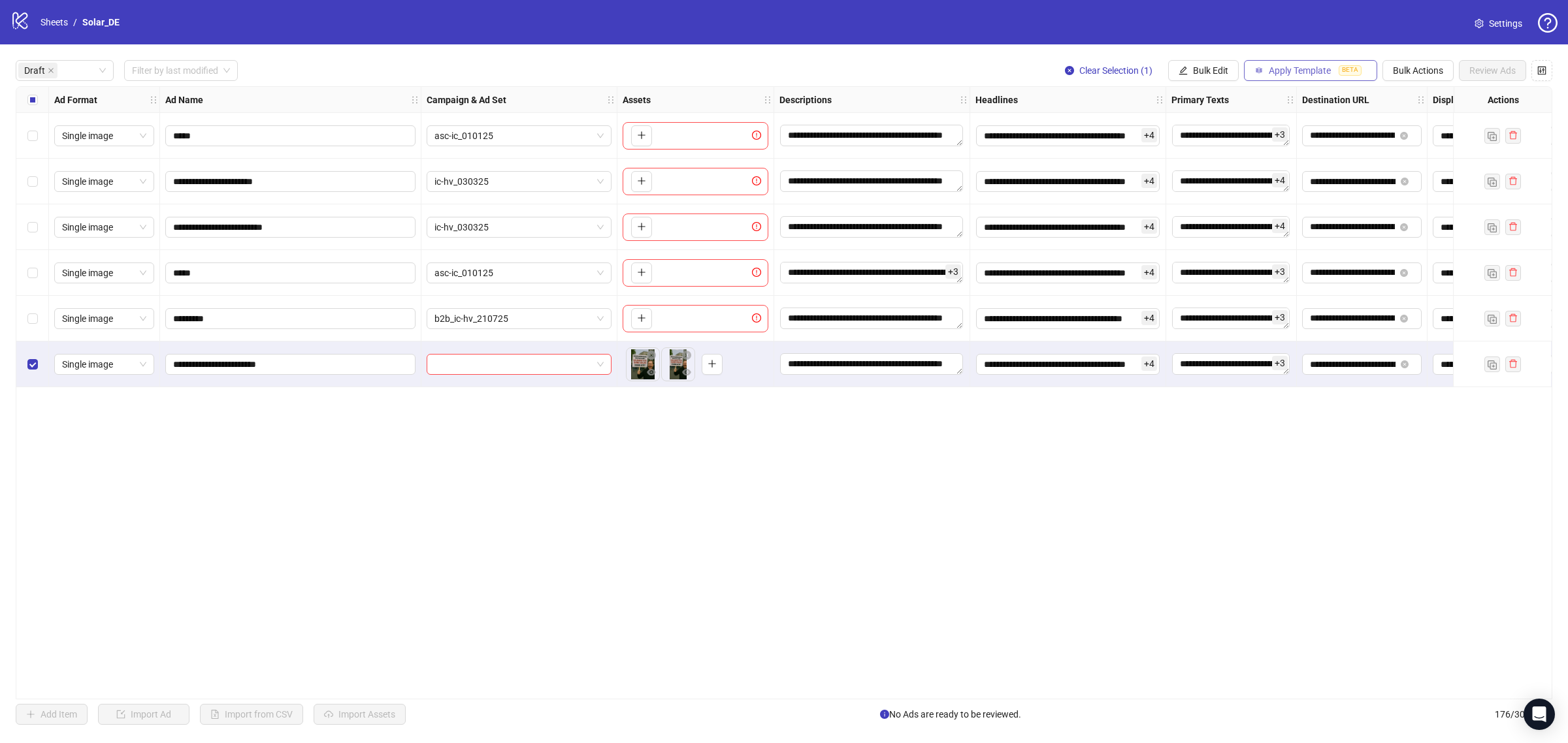
click at [1339, 69] on span "BETA" at bounding box center [1350, 71] width 23 height 10
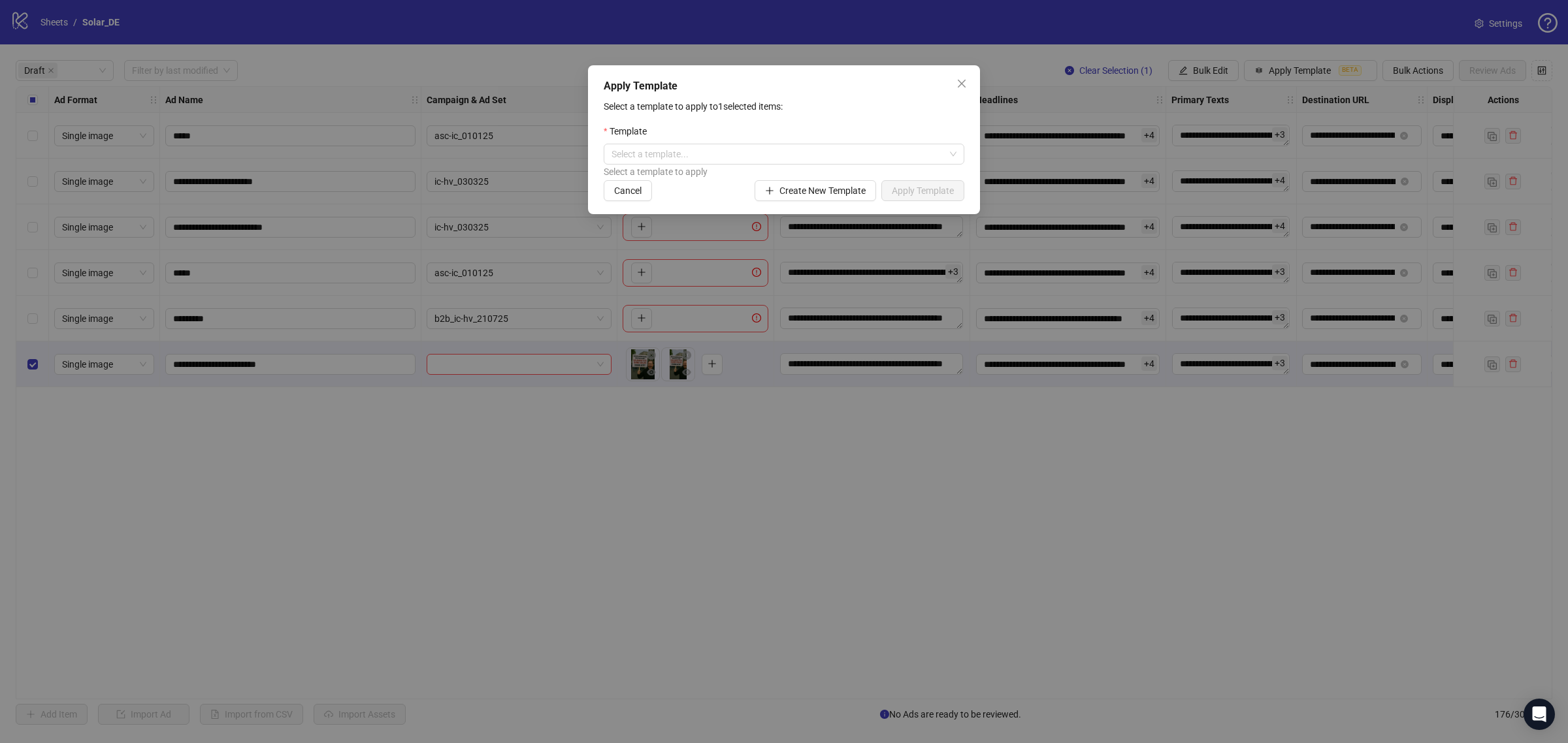
click at [951, 83] on span "Close" at bounding box center [961, 84] width 21 height 10
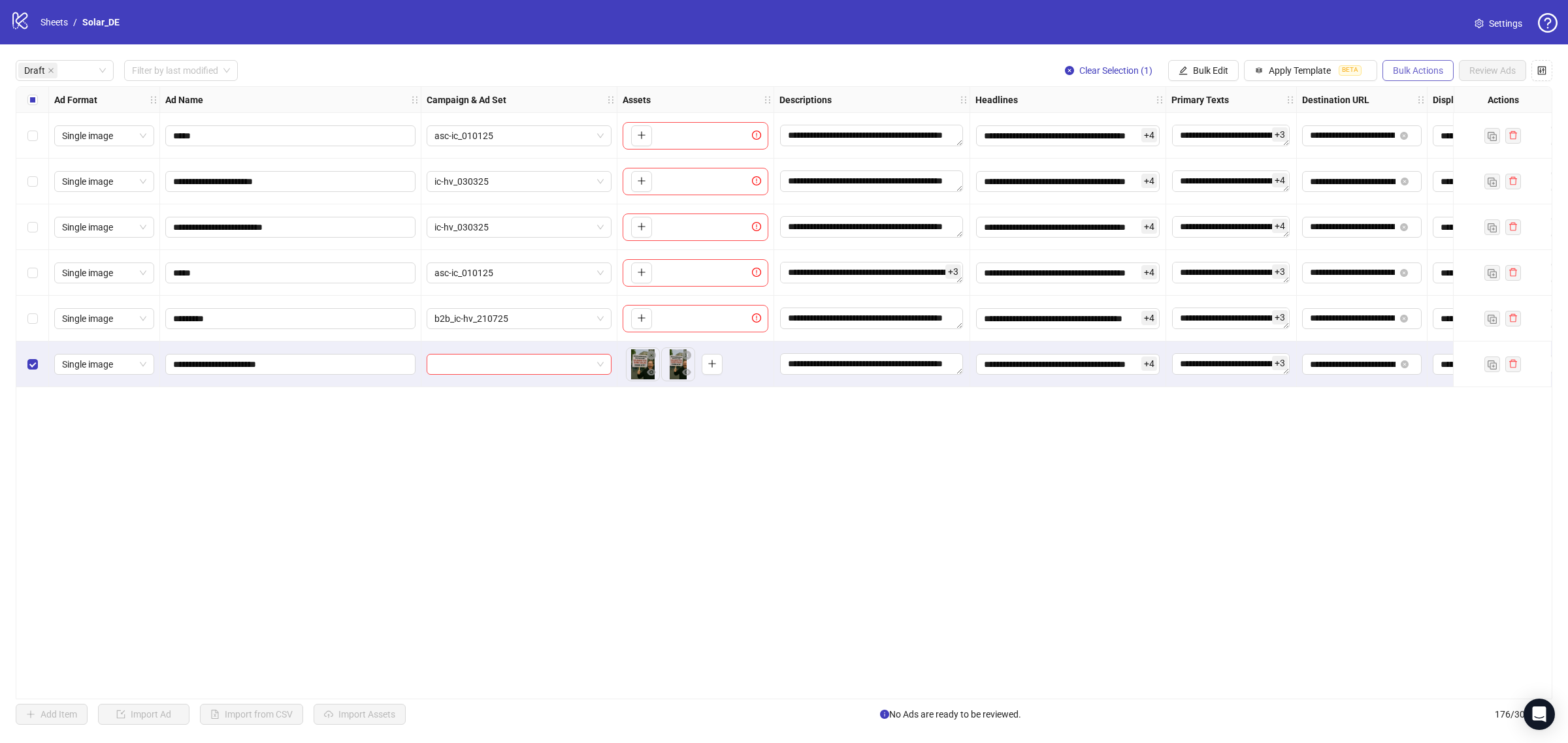
click at [1403, 71] on span "Bulk Actions" at bounding box center [1419, 71] width 51 height 10
click at [1438, 141] on span "Duplicate with assets" at bounding box center [1436, 139] width 89 height 14
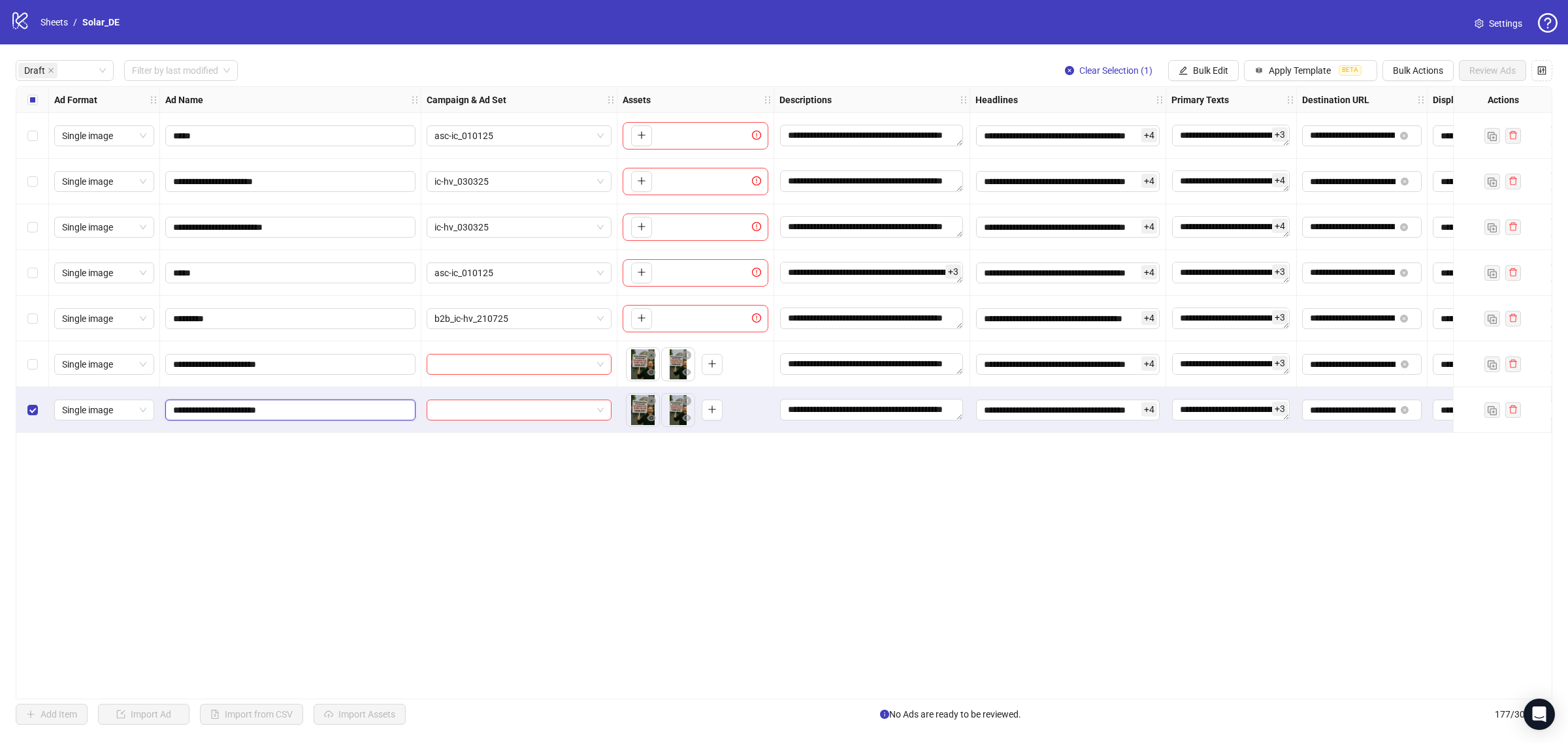
click at [273, 410] on input "**********" at bounding box center [289, 410] width 232 height 14
click at [270, 410] on input "**********" at bounding box center [289, 410] width 232 height 14
type input "**********"
click at [26, 363] on div "Select row 6" at bounding box center [32, 364] width 32 height 45
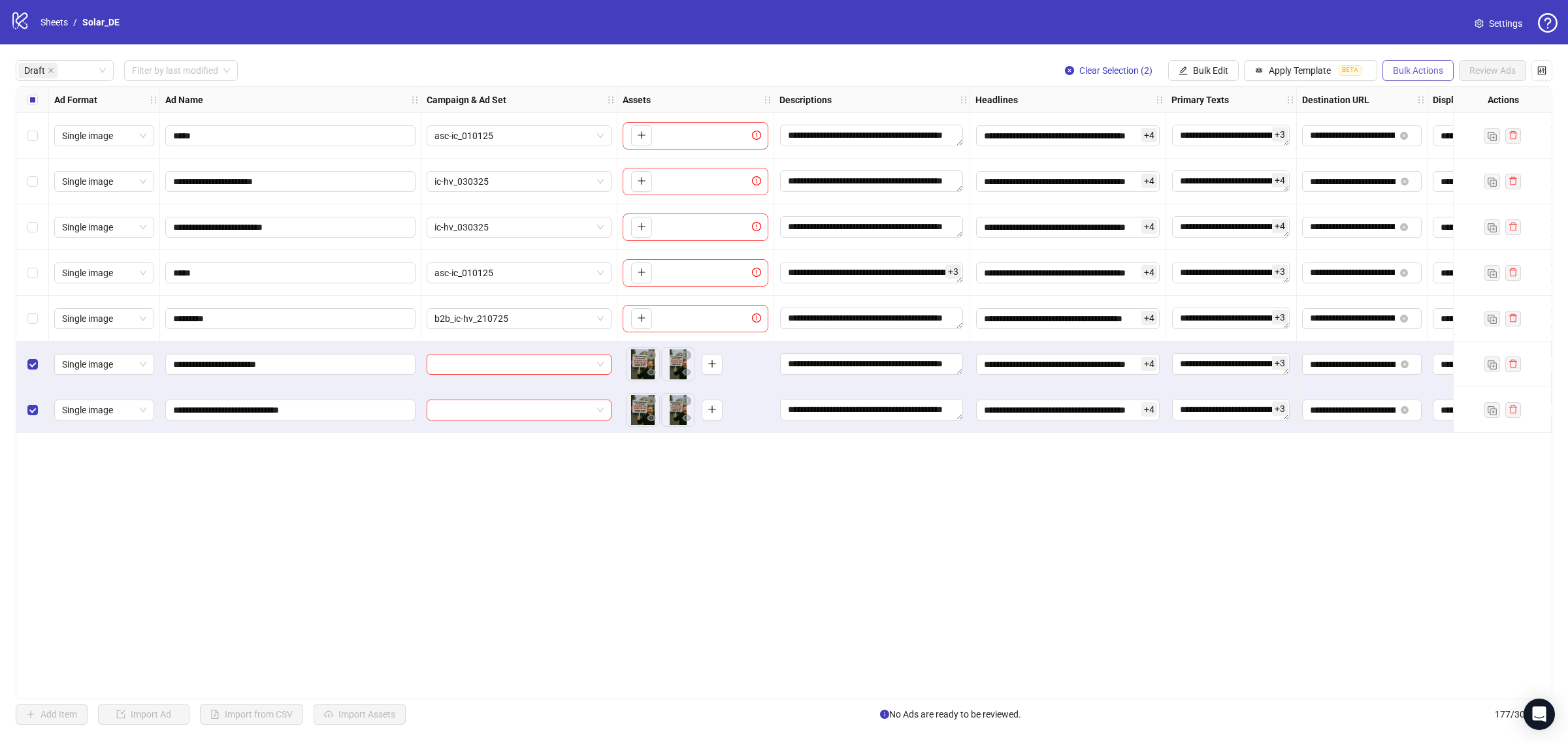
click at [1393, 72] on span "Bulk Actions" at bounding box center [1419, 71] width 51 height 10
click at [1426, 99] on span "Delete" at bounding box center [1436, 97] width 89 height 14
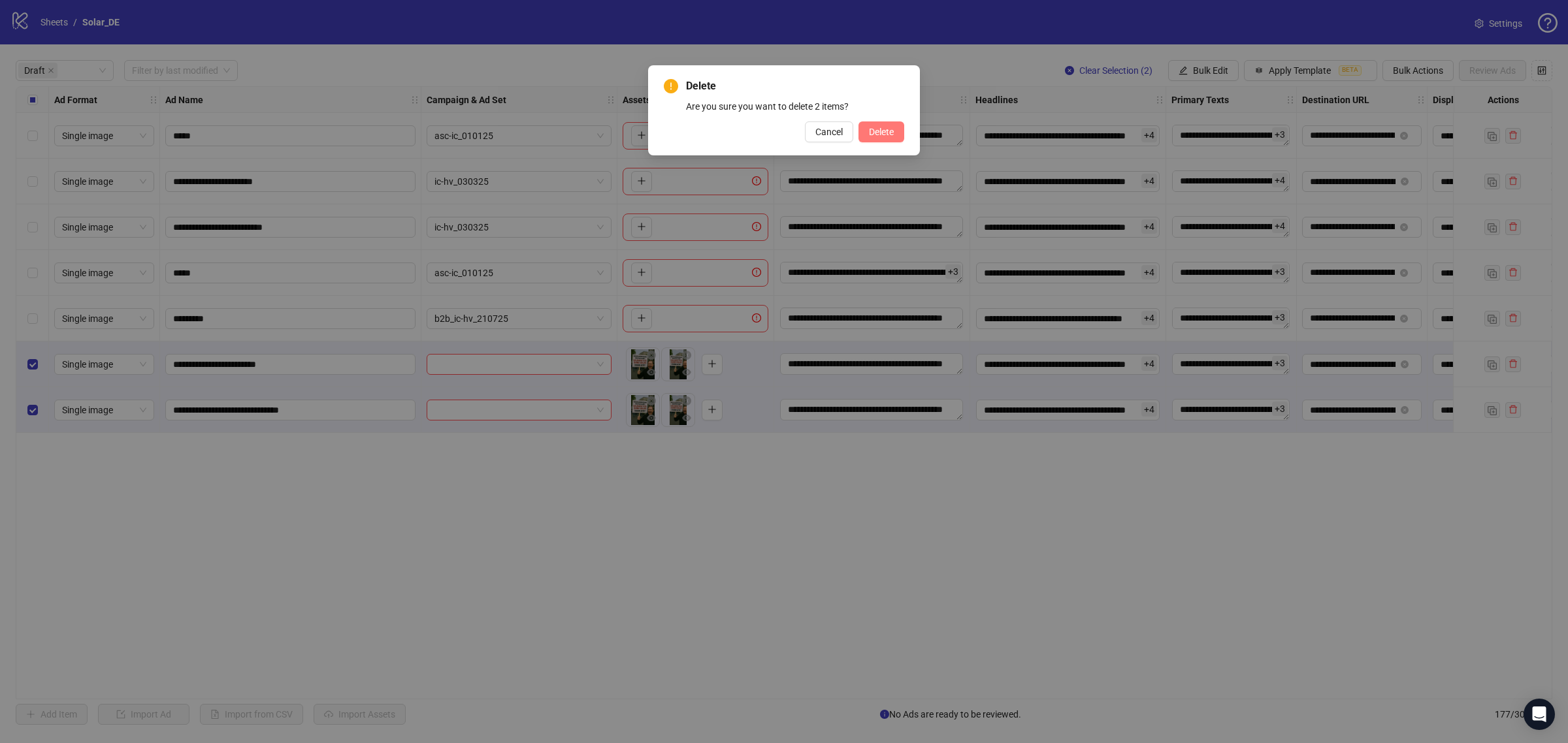
click at [869, 132] on span "Delete" at bounding box center [881, 132] width 25 height 10
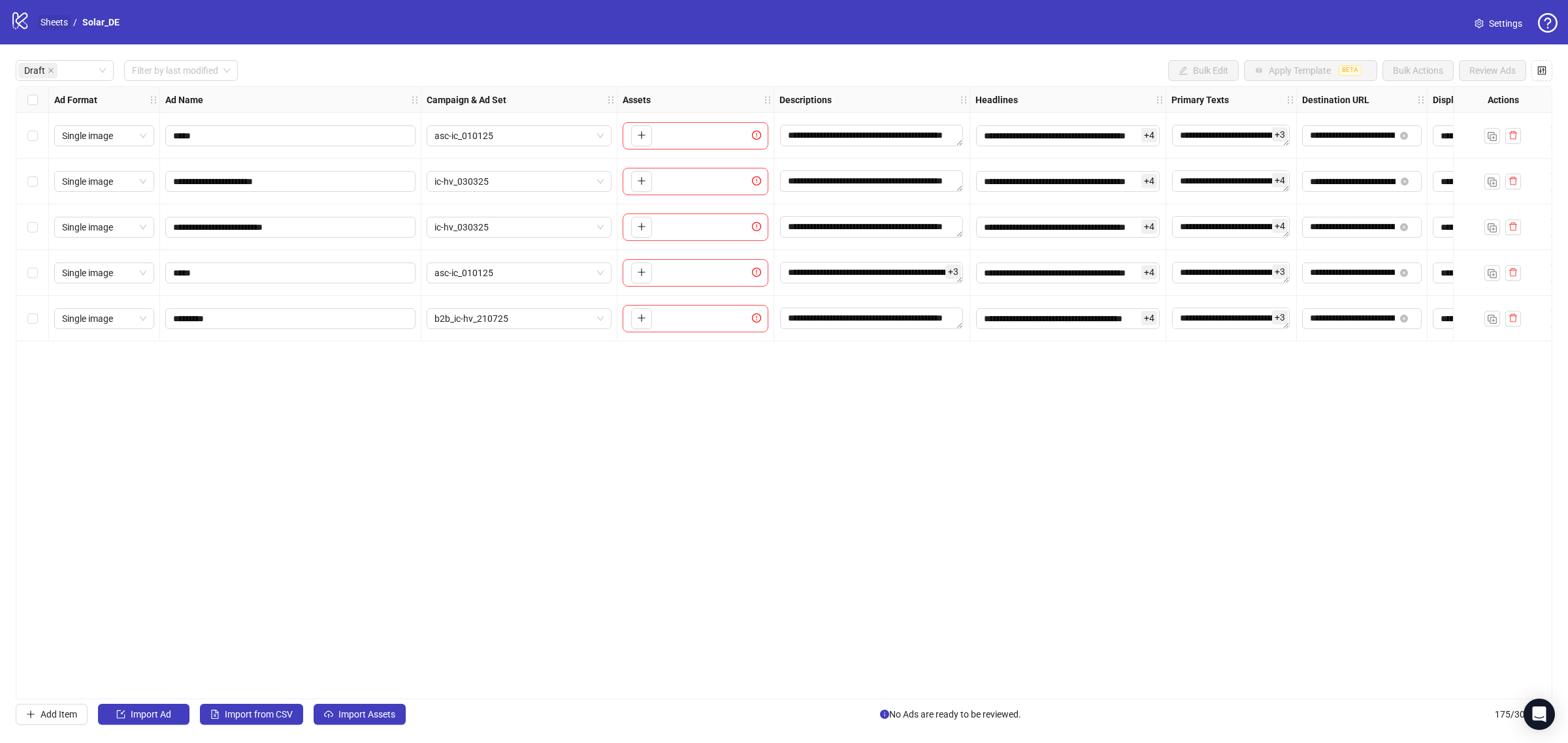
click at [48, 25] on link "Sheets" at bounding box center [54, 22] width 32 height 14
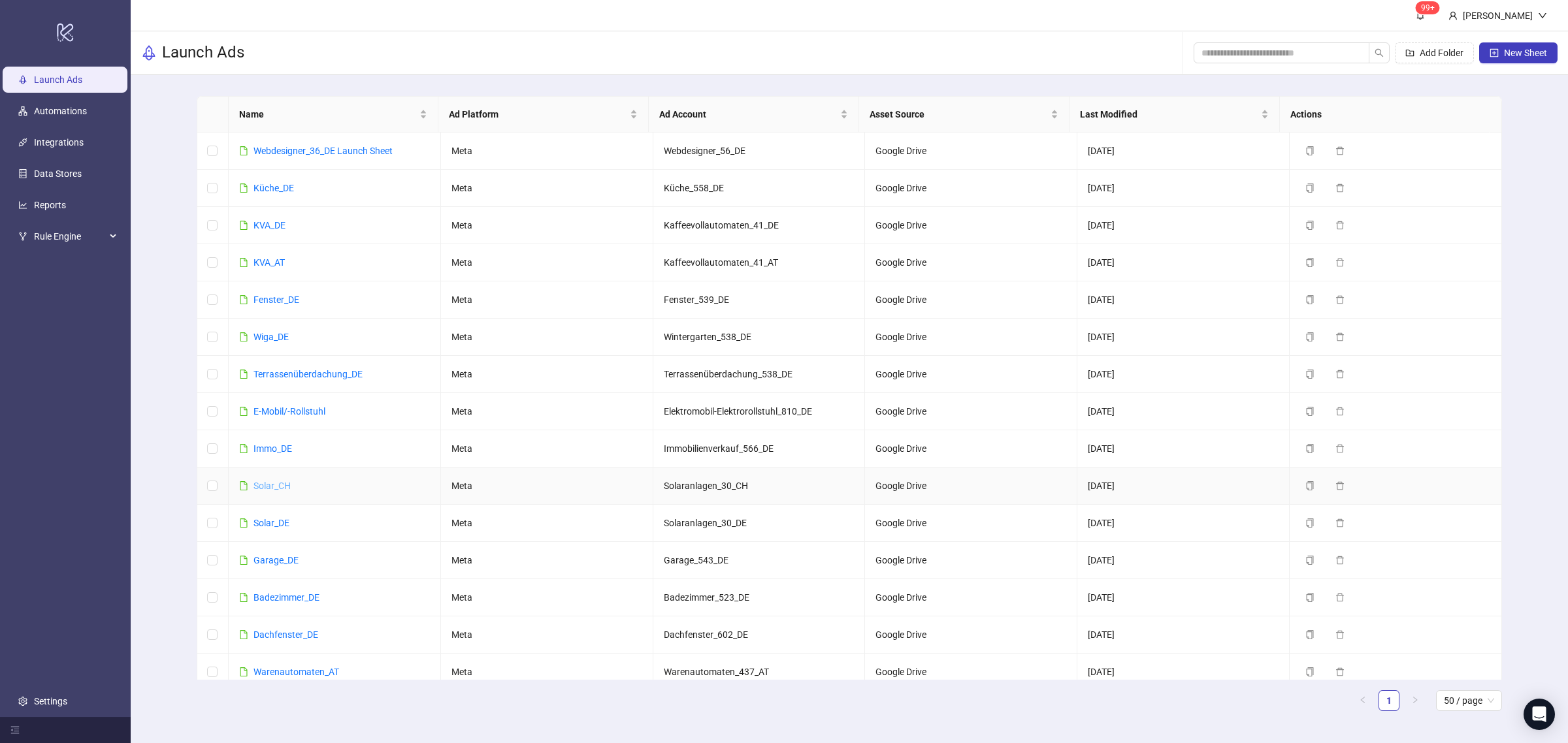
click at [272, 491] on link "Solar_CH" at bounding box center [272, 485] width 38 height 10
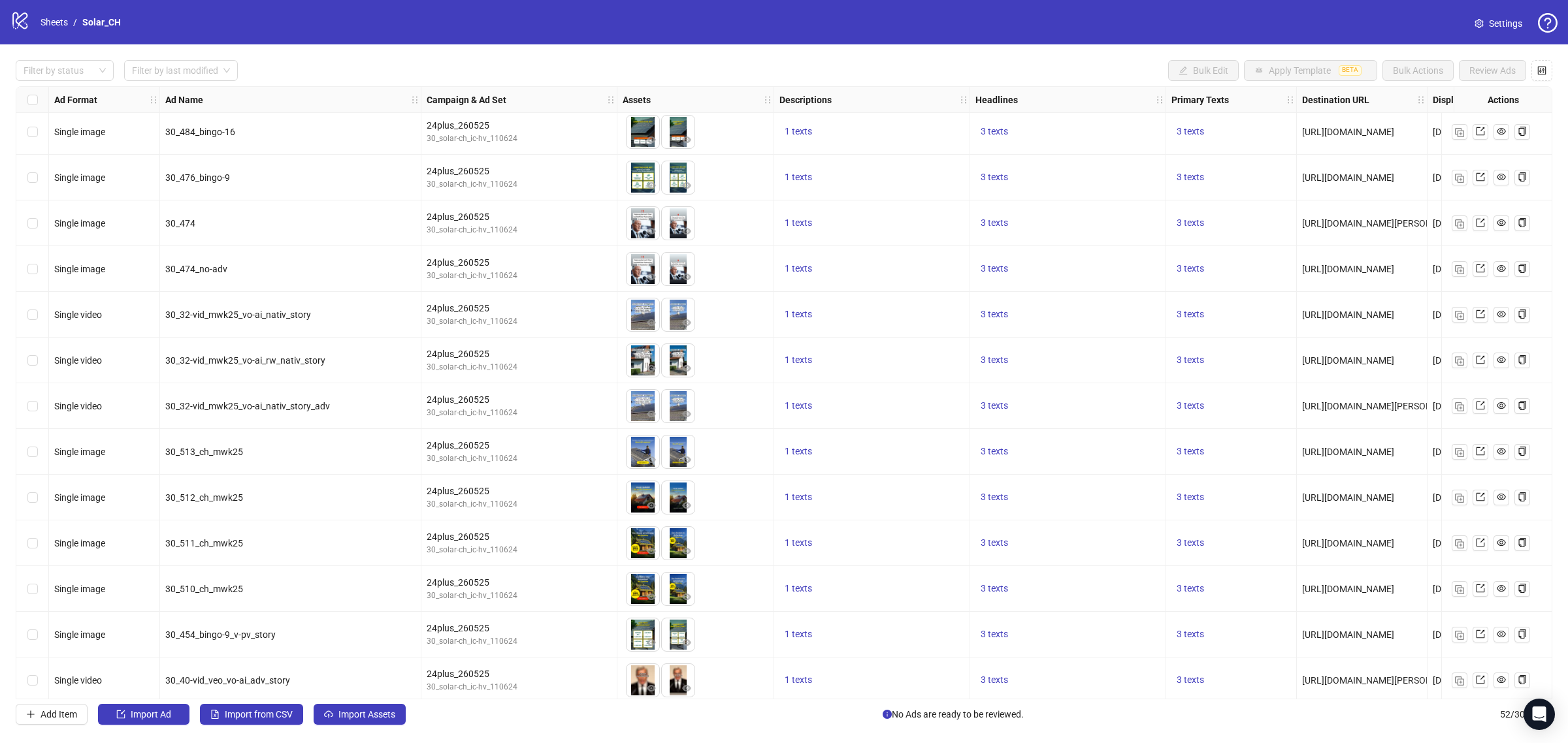
scroll to position [1797, 0]
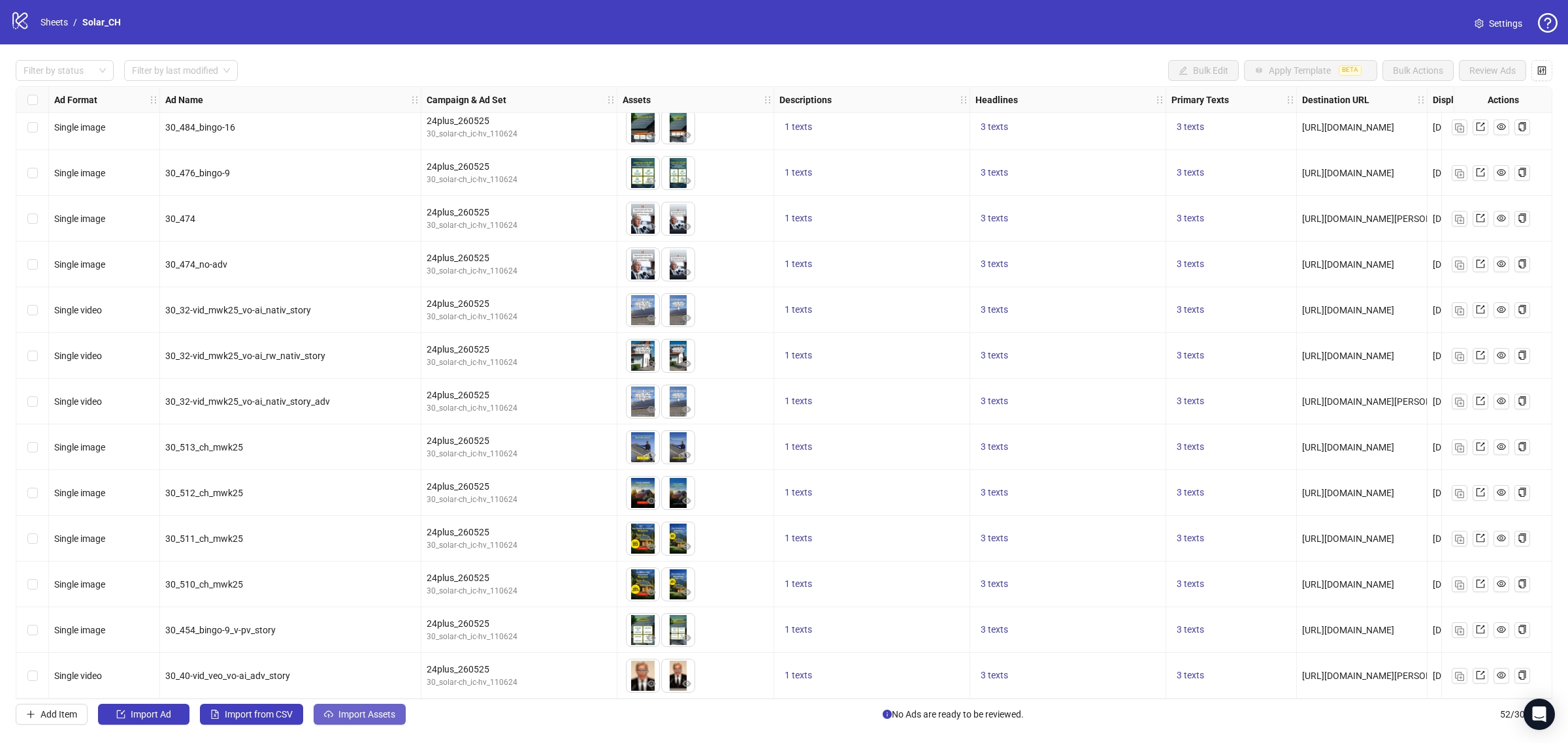
click at [370, 718] on span "Import Assets" at bounding box center [367, 714] width 57 height 10
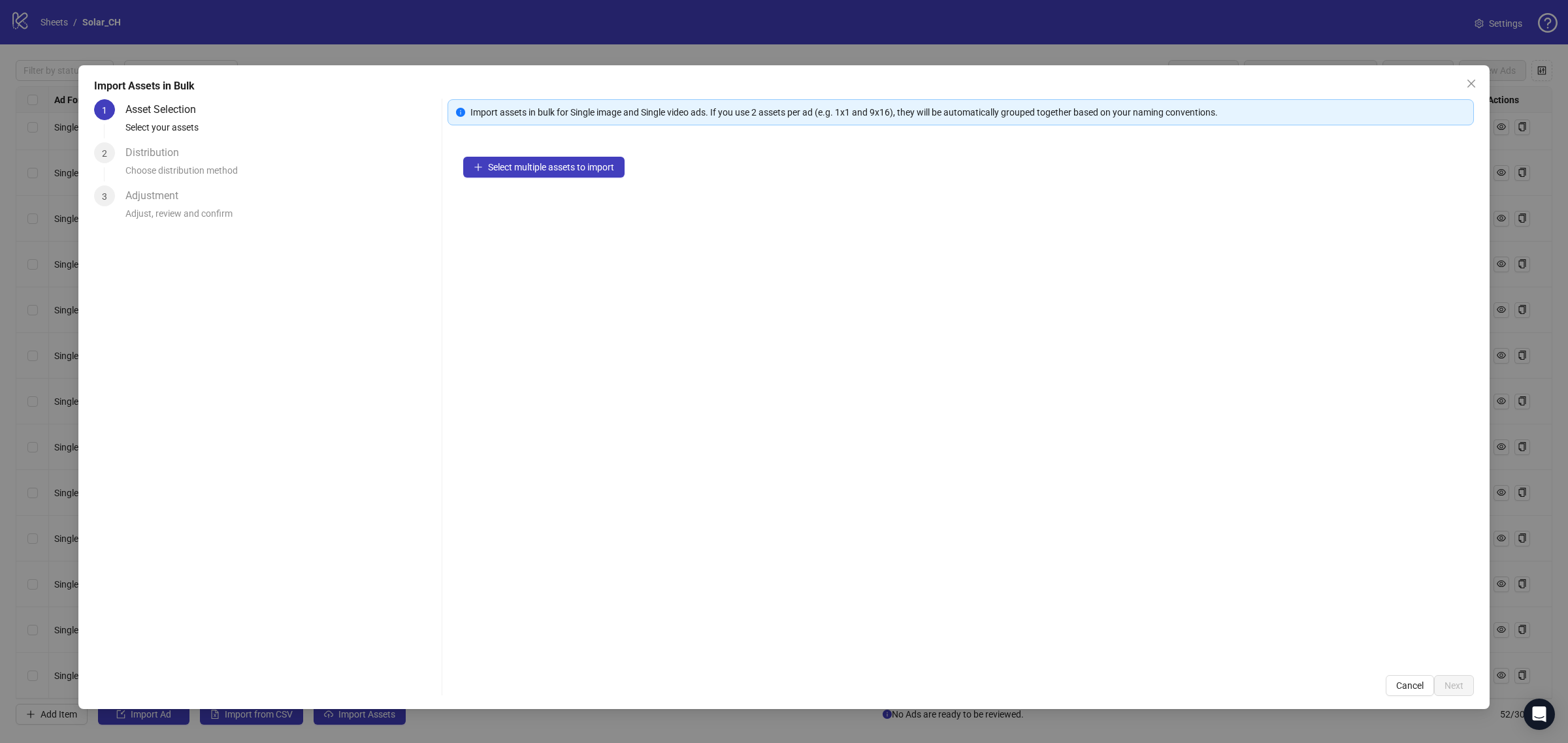
click at [611, 181] on div "Select multiple assets to import" at bounding box center [960, 400] width 1027 height 519
click at [605, 176] on button "Select multiple assets to import" at bounding box center [544, 167] width 162 height 21
click at [1441, 690] on button "Next" at bounding box center [1454, 685] width 40 height 21
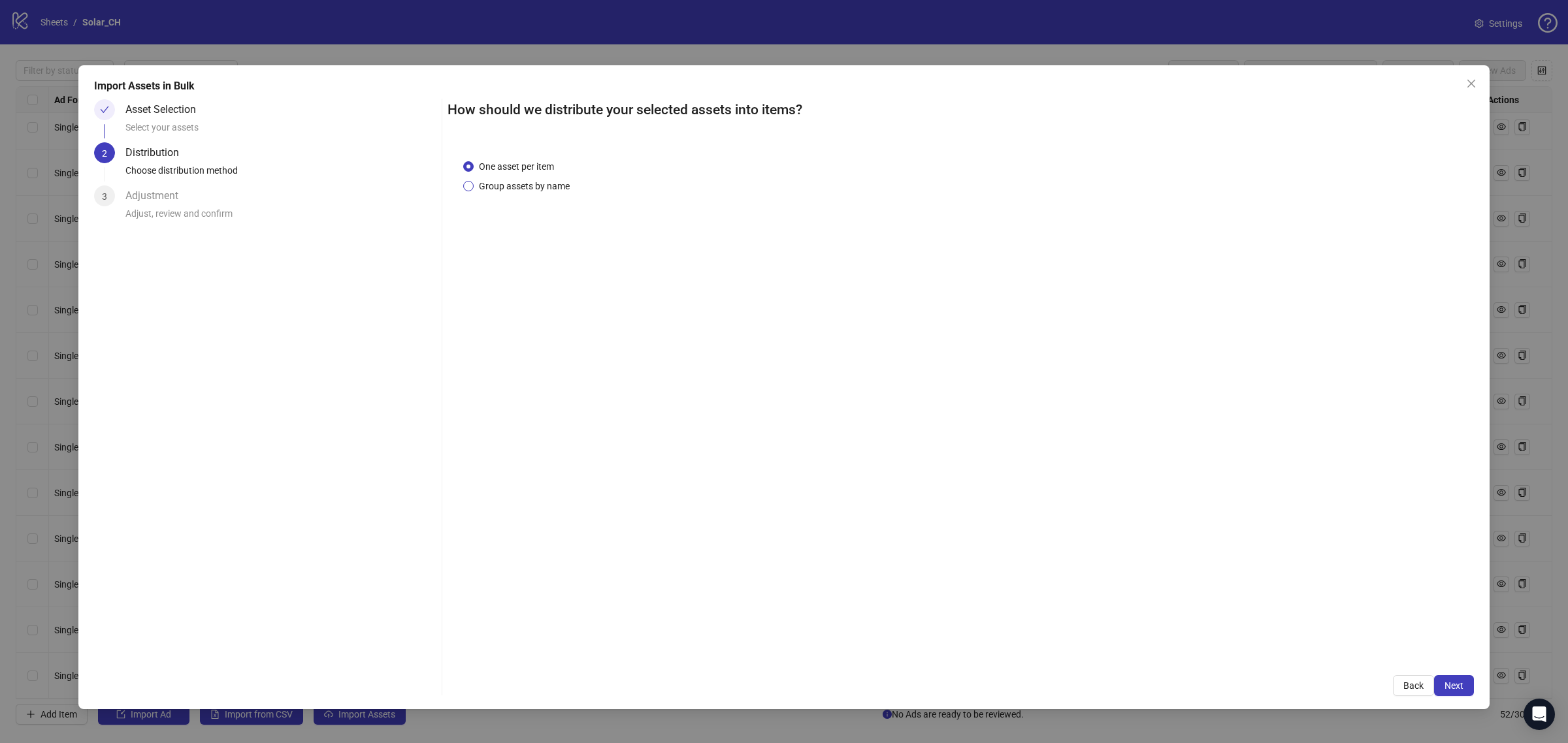
click at [572, 187] on span "Group assets by name" at bounding box center [524, 186] width 101 height 14
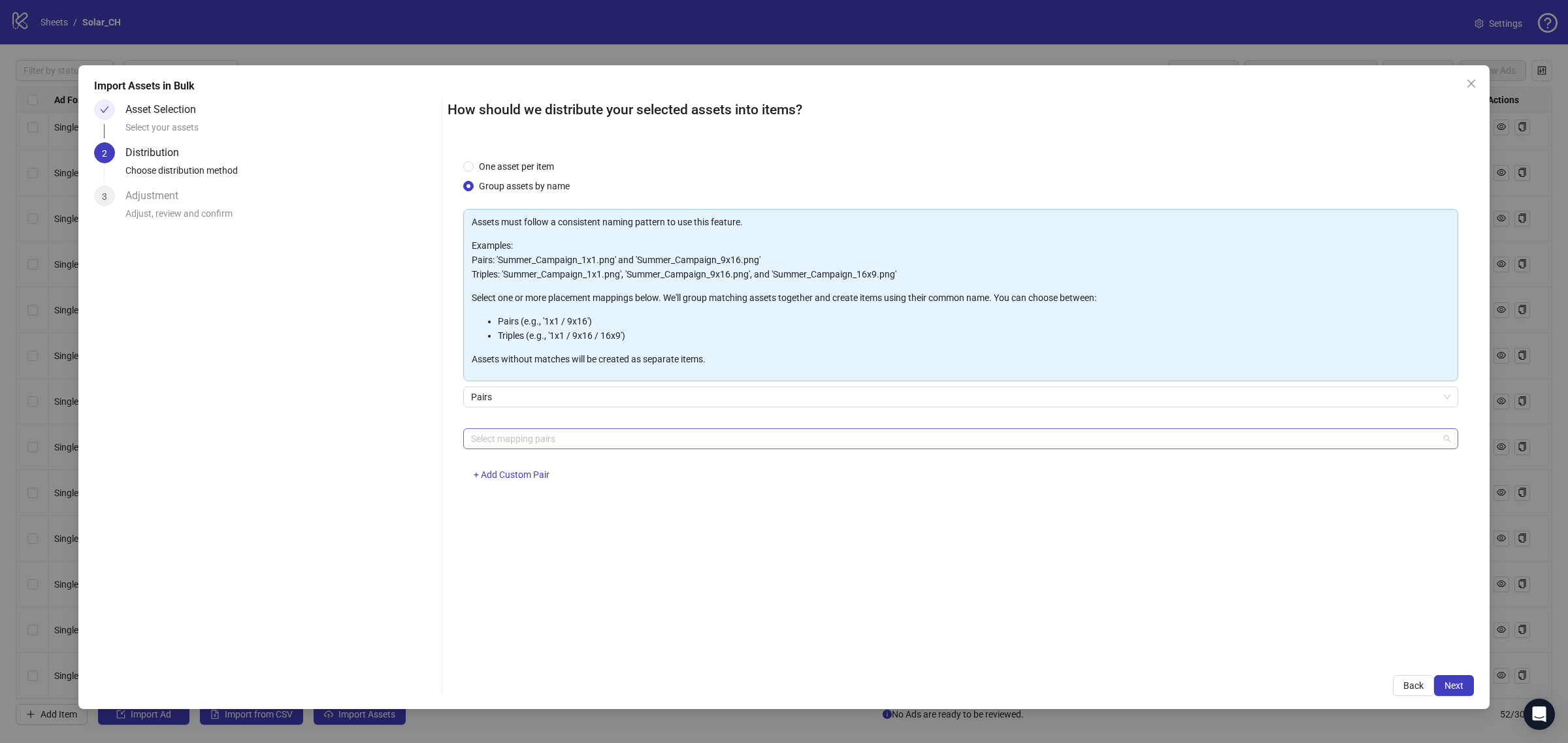
click at [602, 438] on div at bounding box center [954, 439] width 976 height 18
click at [574, 485] on div "feed / story" at bounding box center [960, 486] width 974 height 14
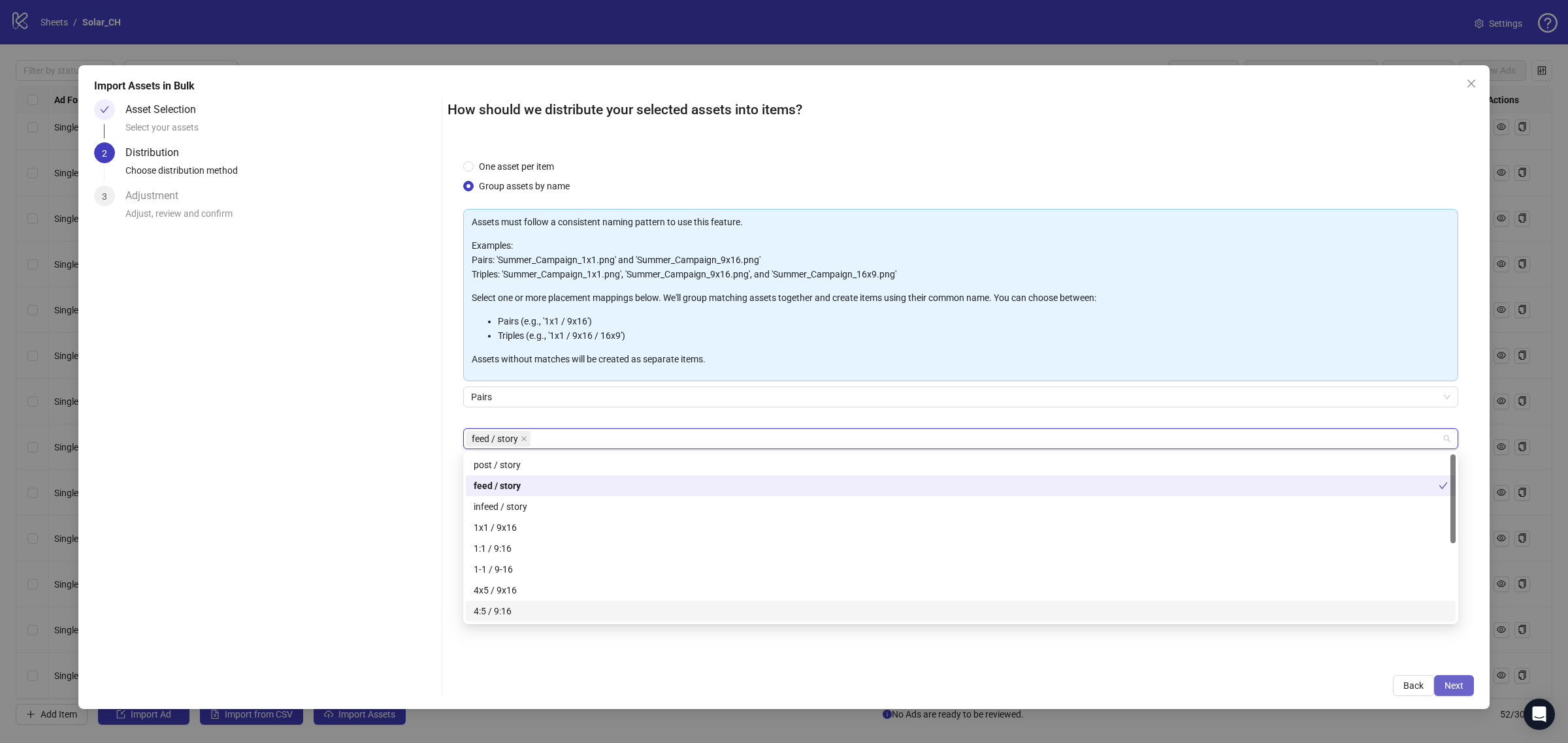
click at [1447, 691] on span "Next" at bounding box center [1454, 686] width 19 height 10
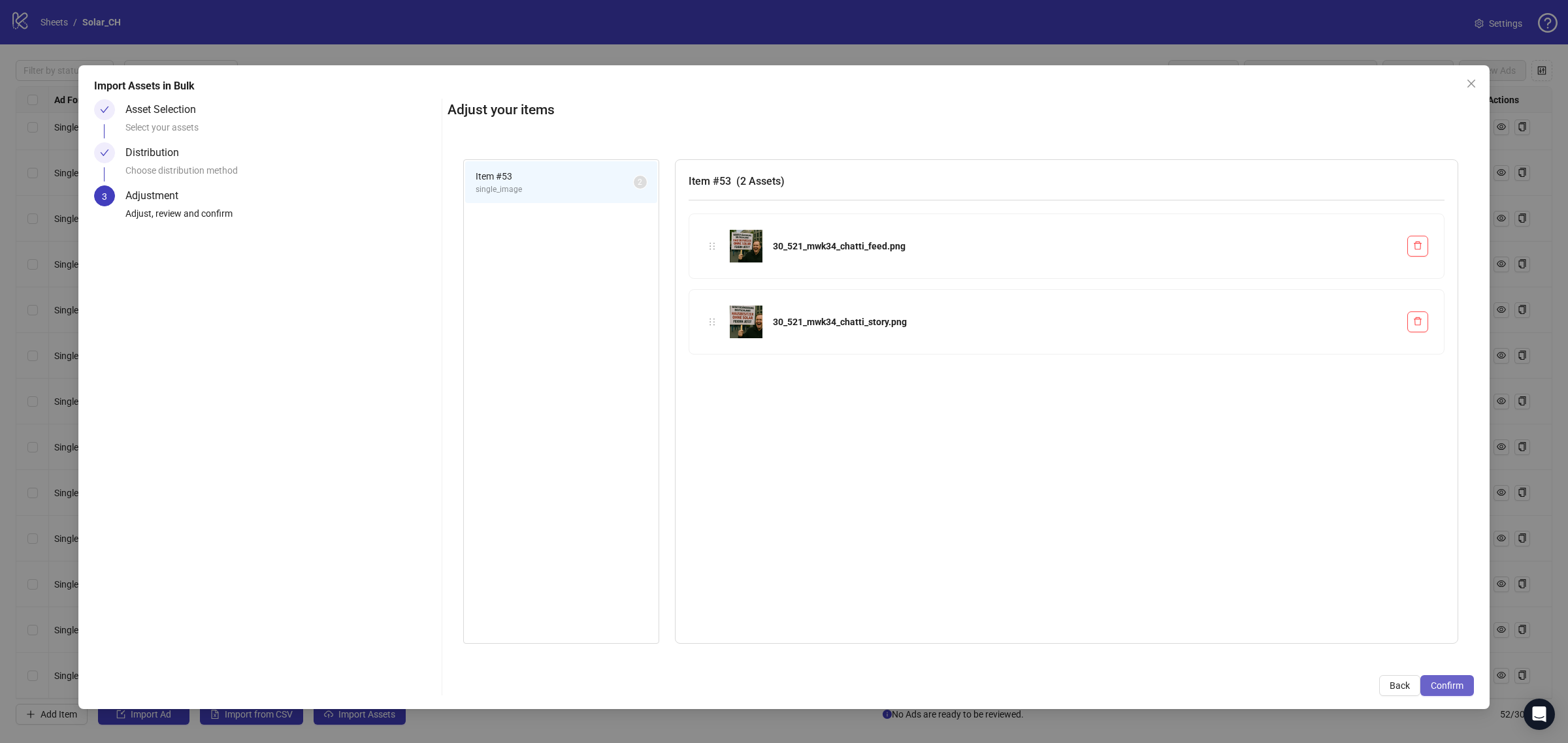
click at [1439, 684] on span "Confirm" at bounding box center [1447, 686] width 32 height 10
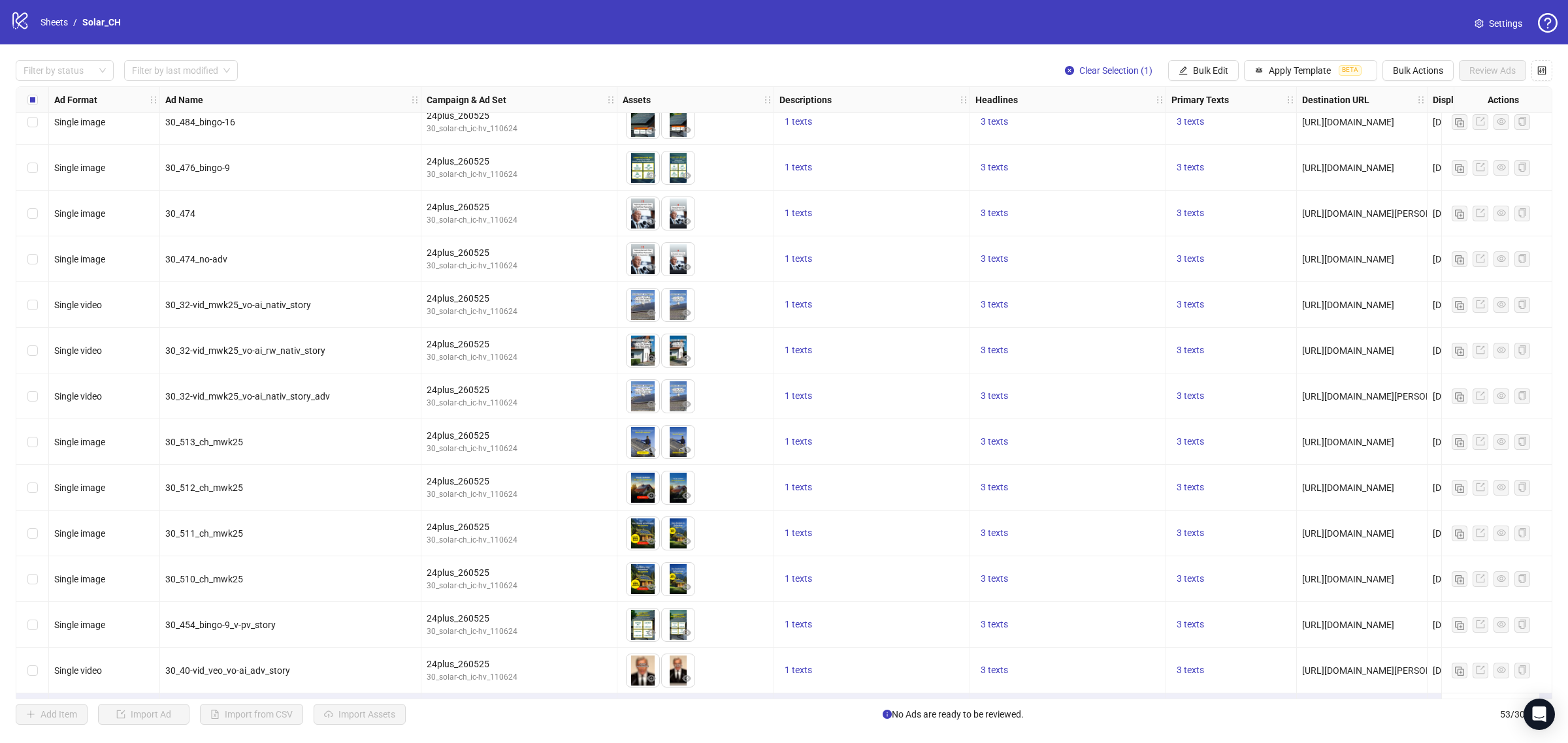
scroll to position [1842, 0]
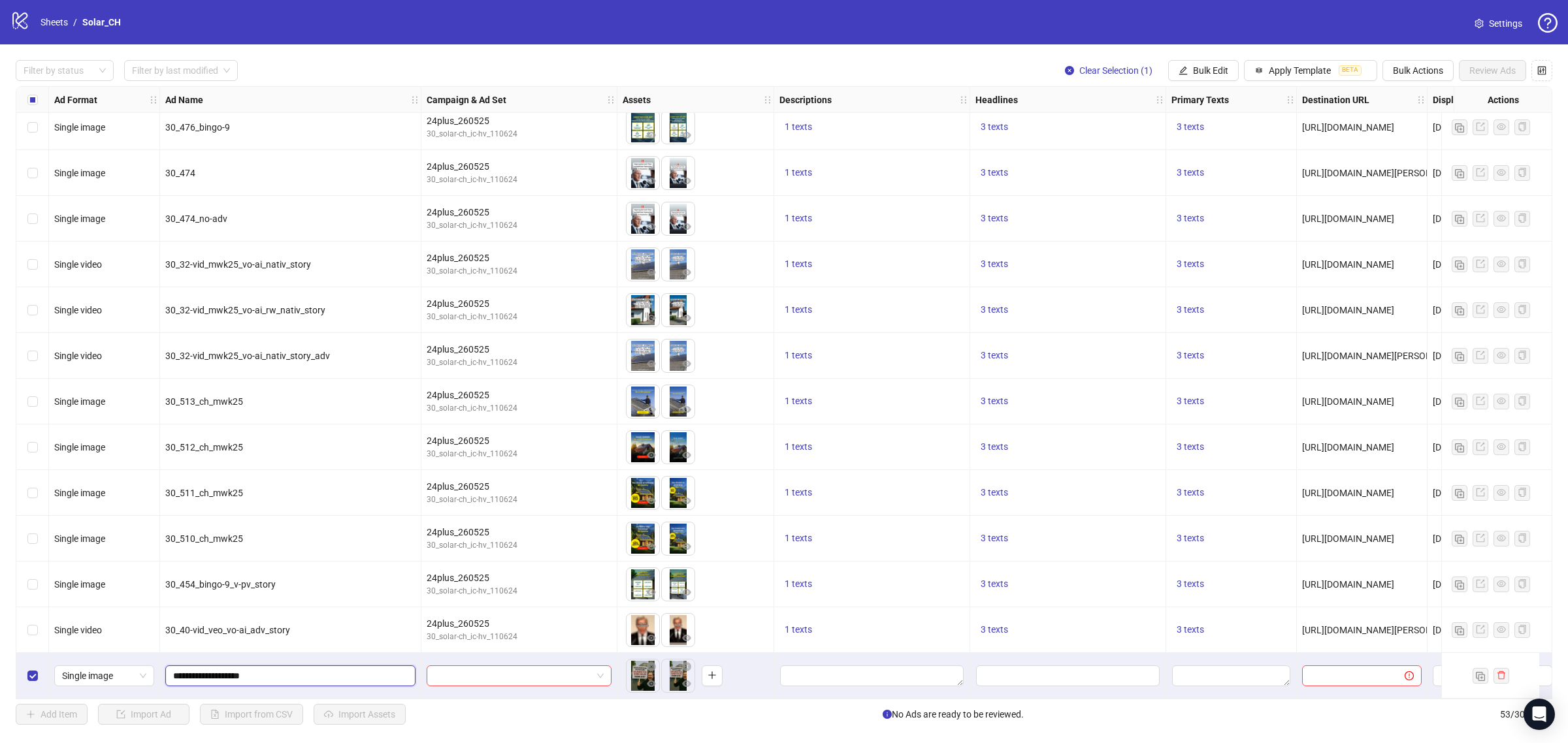
click at [284, 673] on input "**********" at bounding box center [289, 676] width 232 height 14
type input "**********"
click at [49, 76] on div at bounding box center [58, 70] width 79 height 18
click at [54, 95] on div "Draft" at bounding box center [64, 97] width 77 height 14
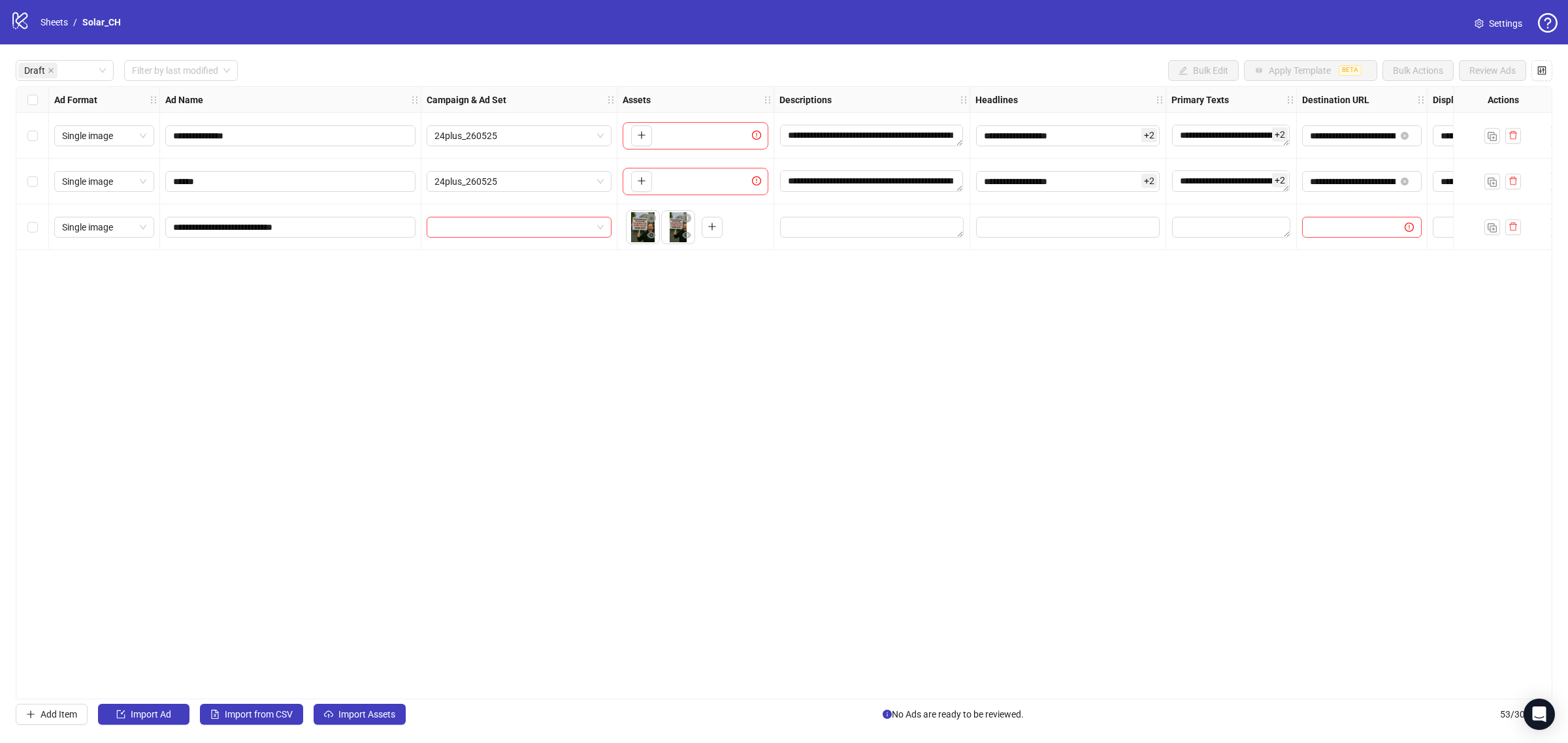
click at [453, 369] on div "**********" at bounding box center [784, 393] width 1537 height 613
